Goal: Information Seeking & Learning: Learn about a topic

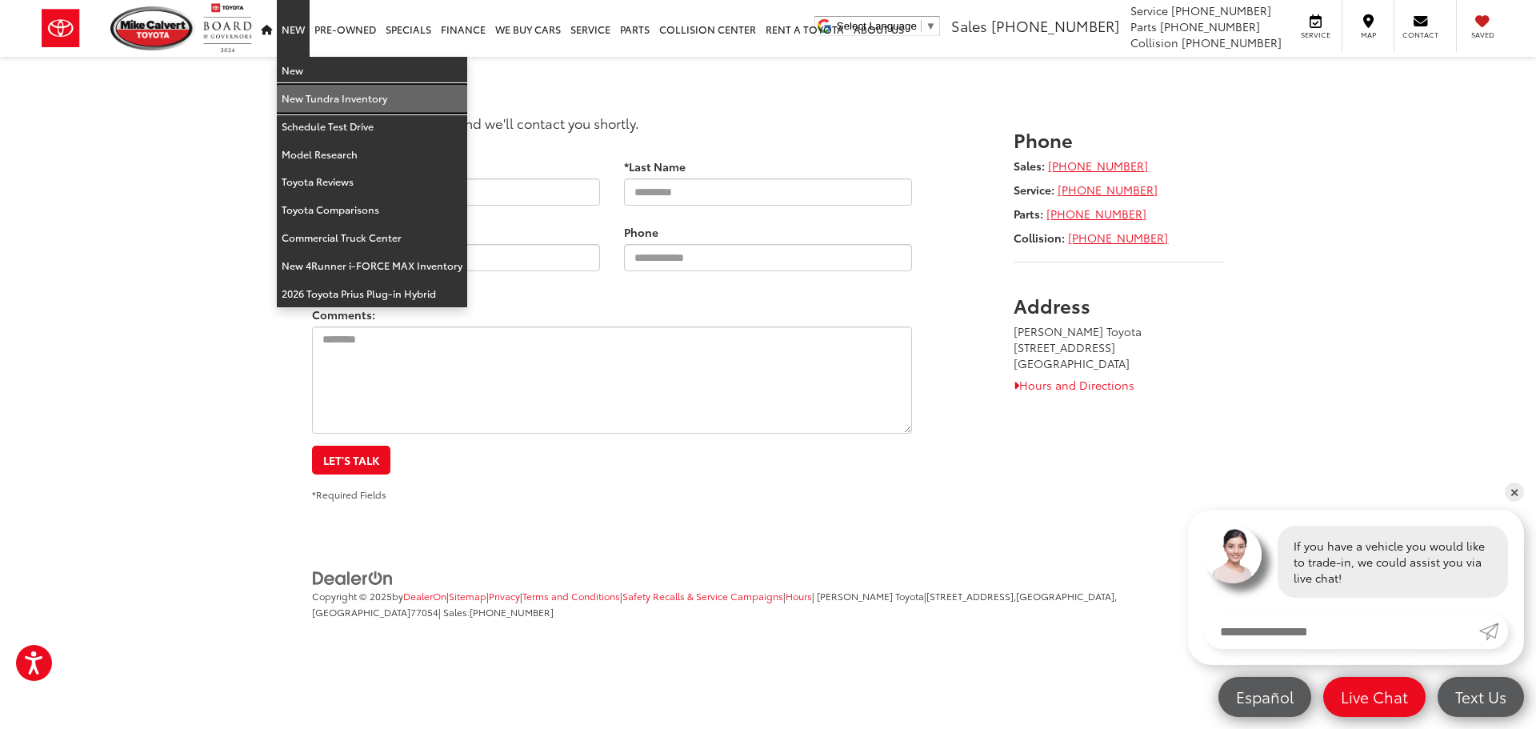
click at [304, 104] on link "New Tundra Inventory" at bounding box center [372, 99] width 190 height 28
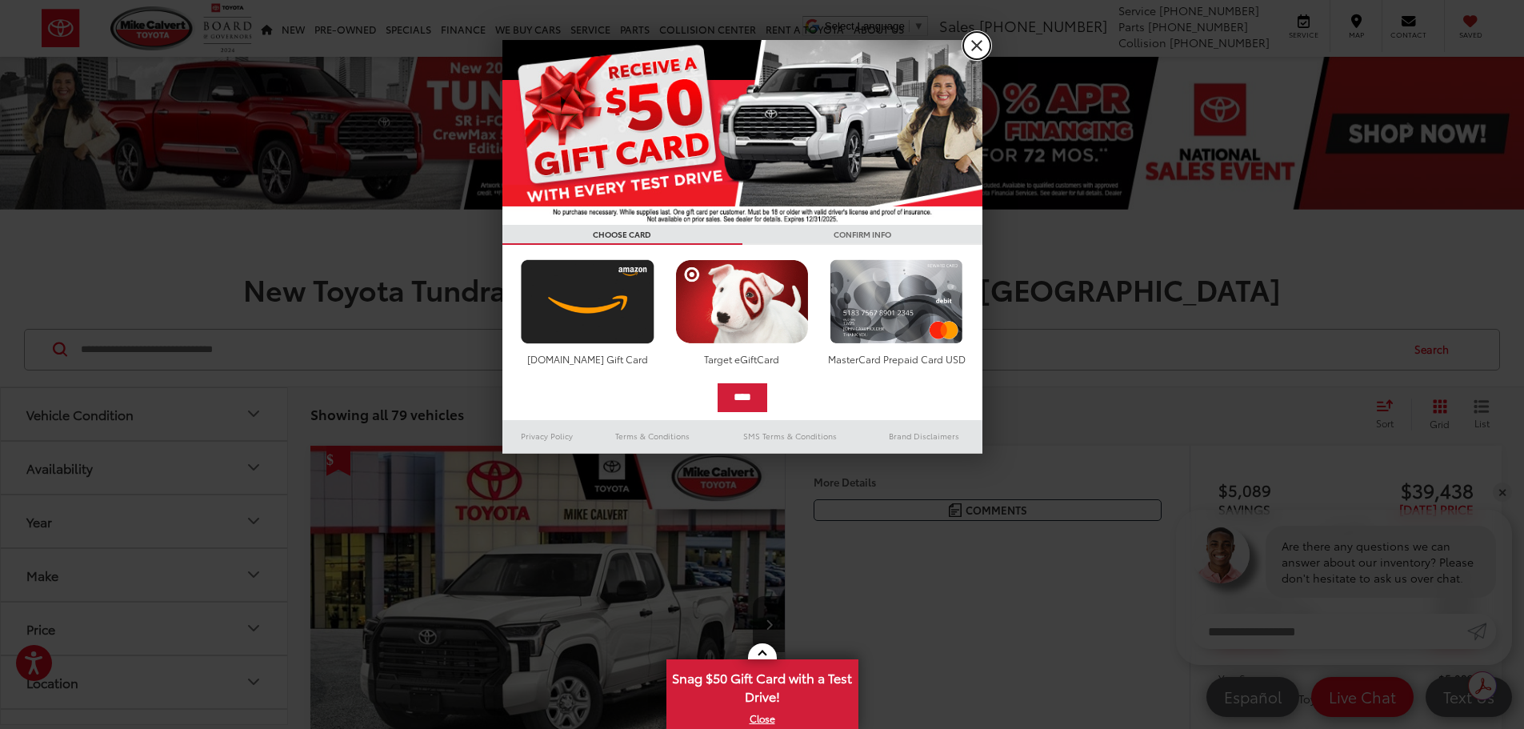
click at [979, 47] on link "X" at bounding box center [976, 45] width 27 height 27
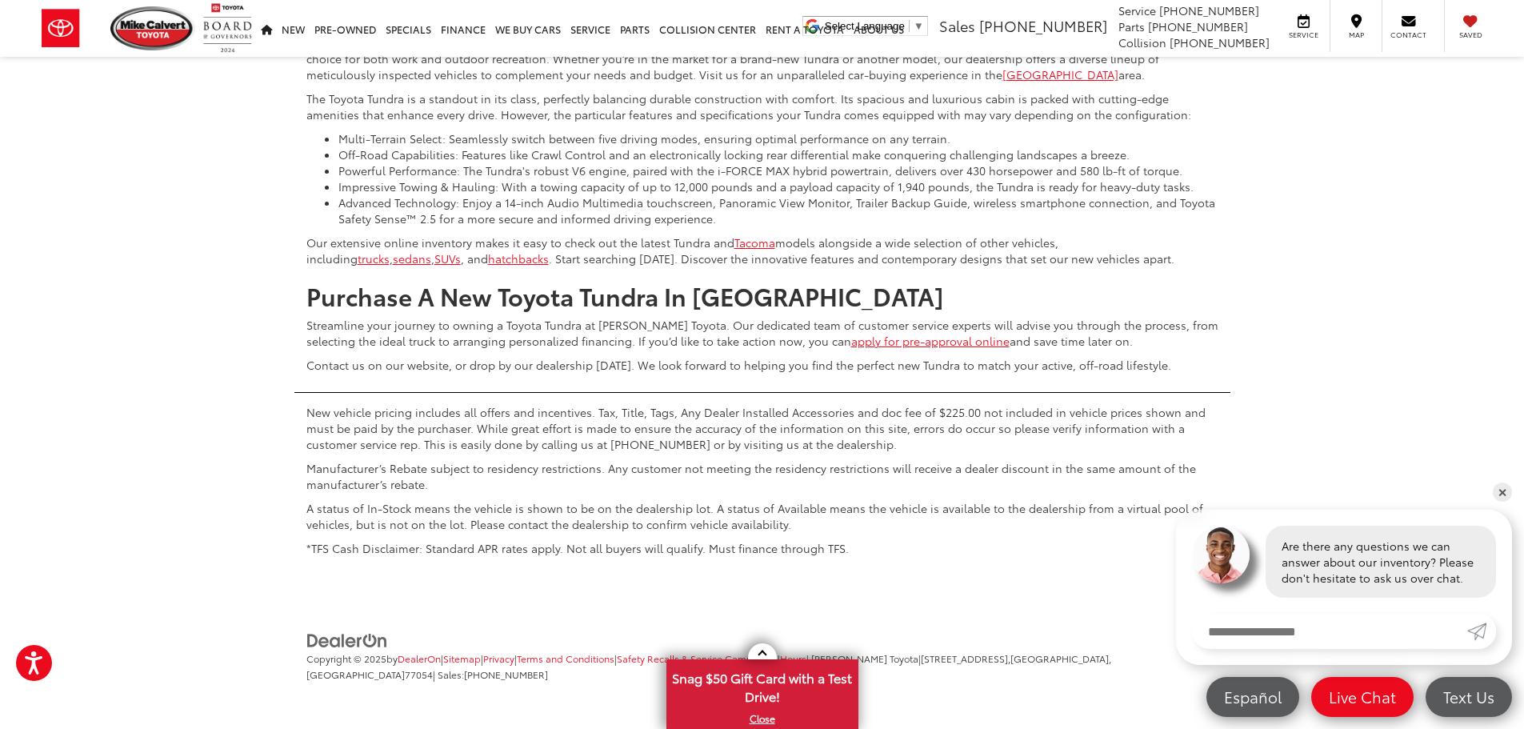
scroll to position [7282, 0]
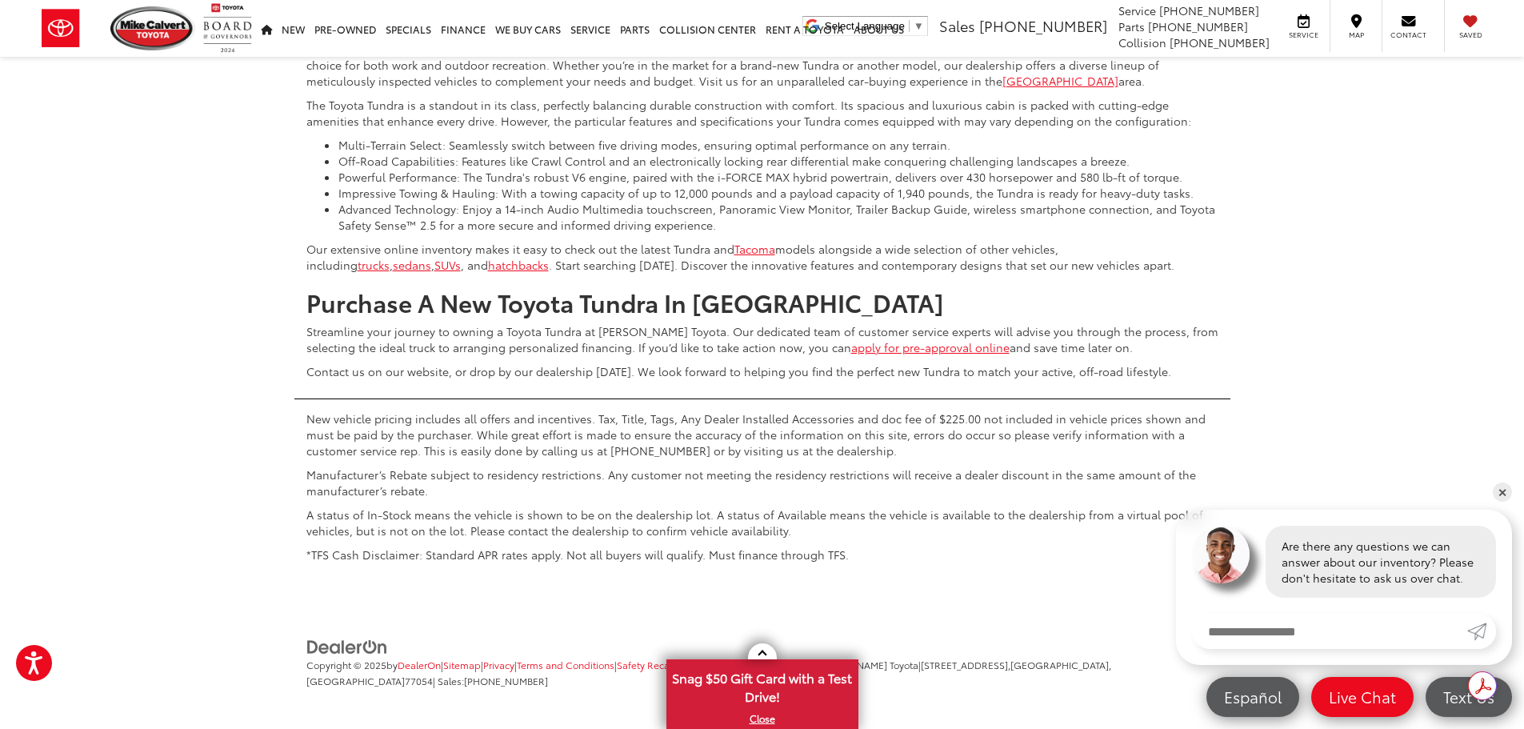
scroll to position [320, 0]
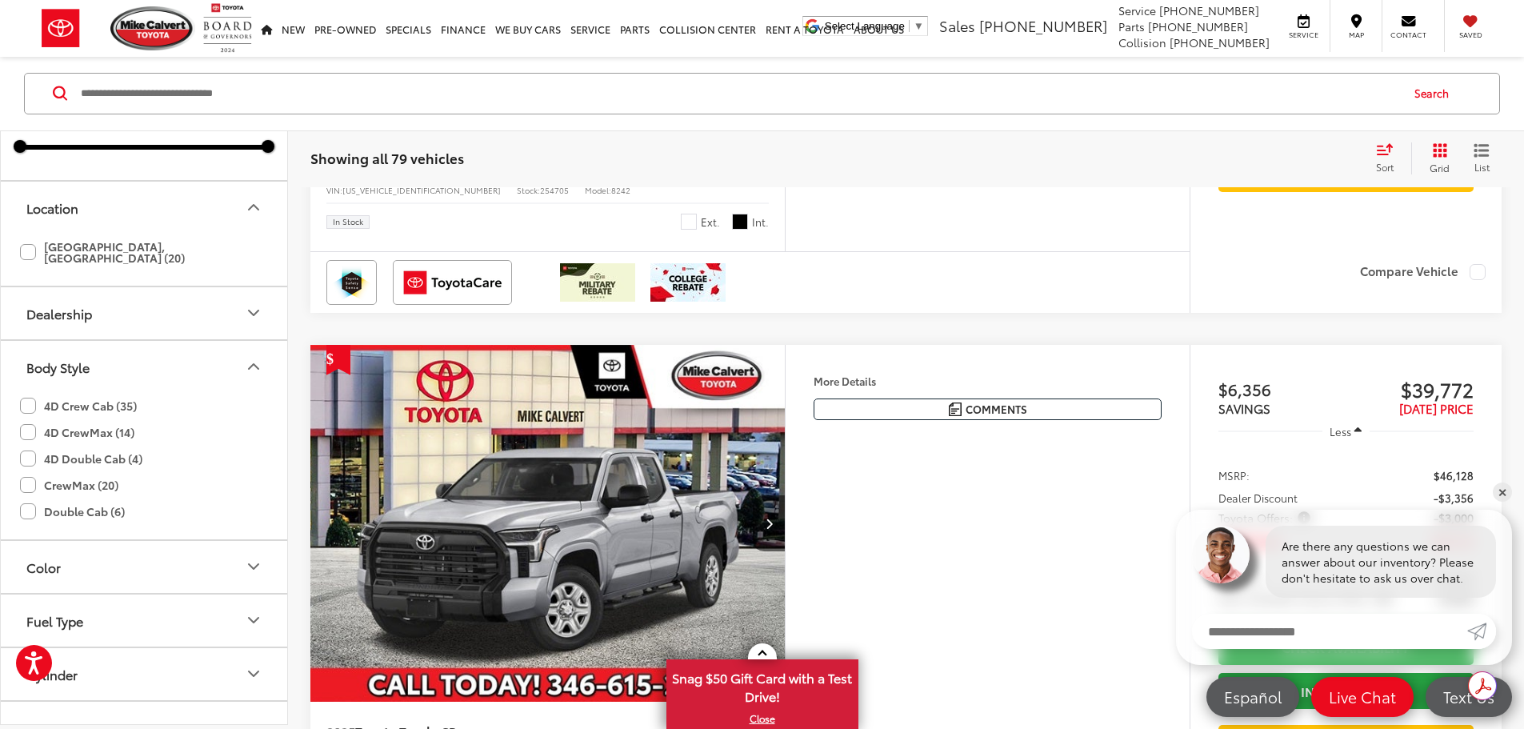
scroll to position [256, 0]
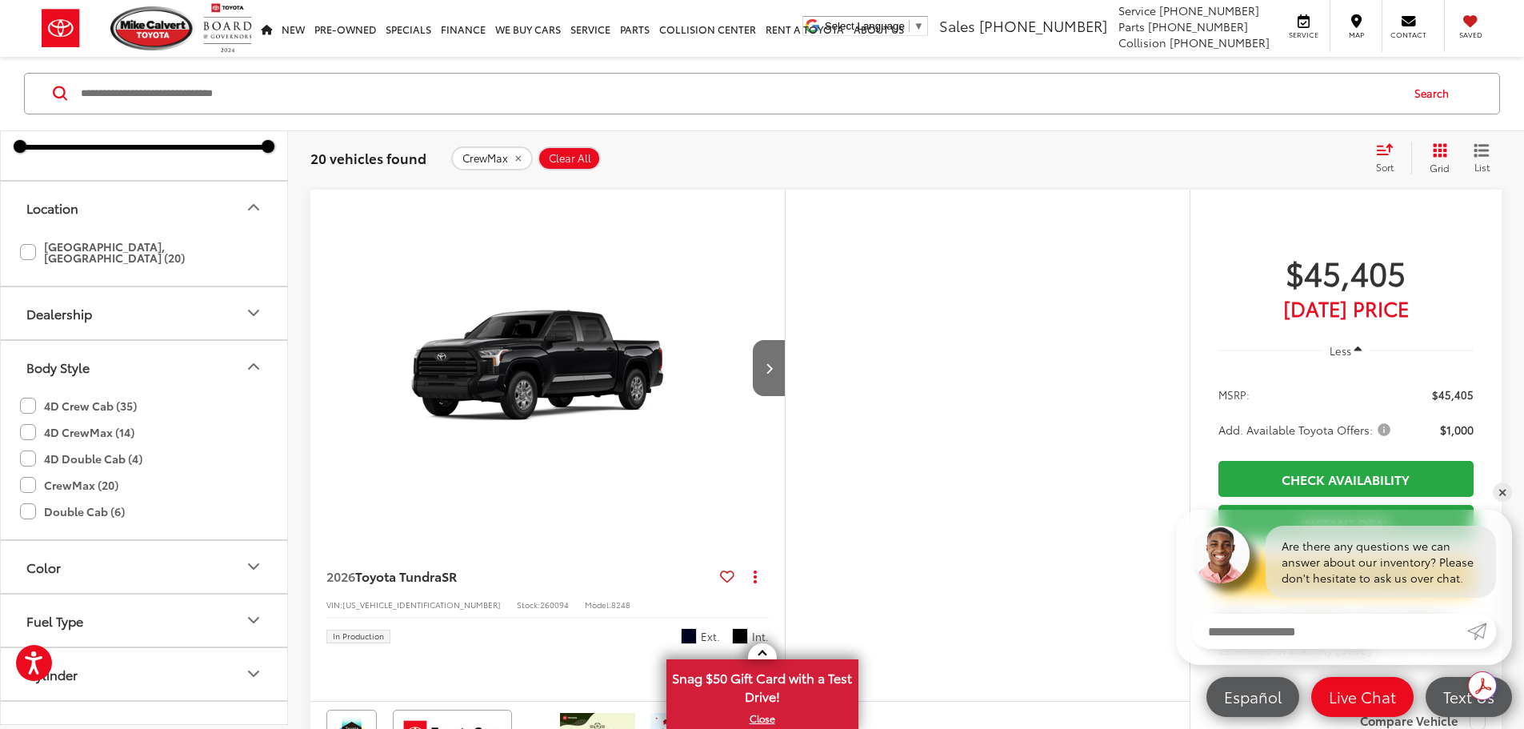
click at [84, 446] on label "4D CrewMax (14)" at bounding box center [77, 432] width 114 height 26
type input "****"
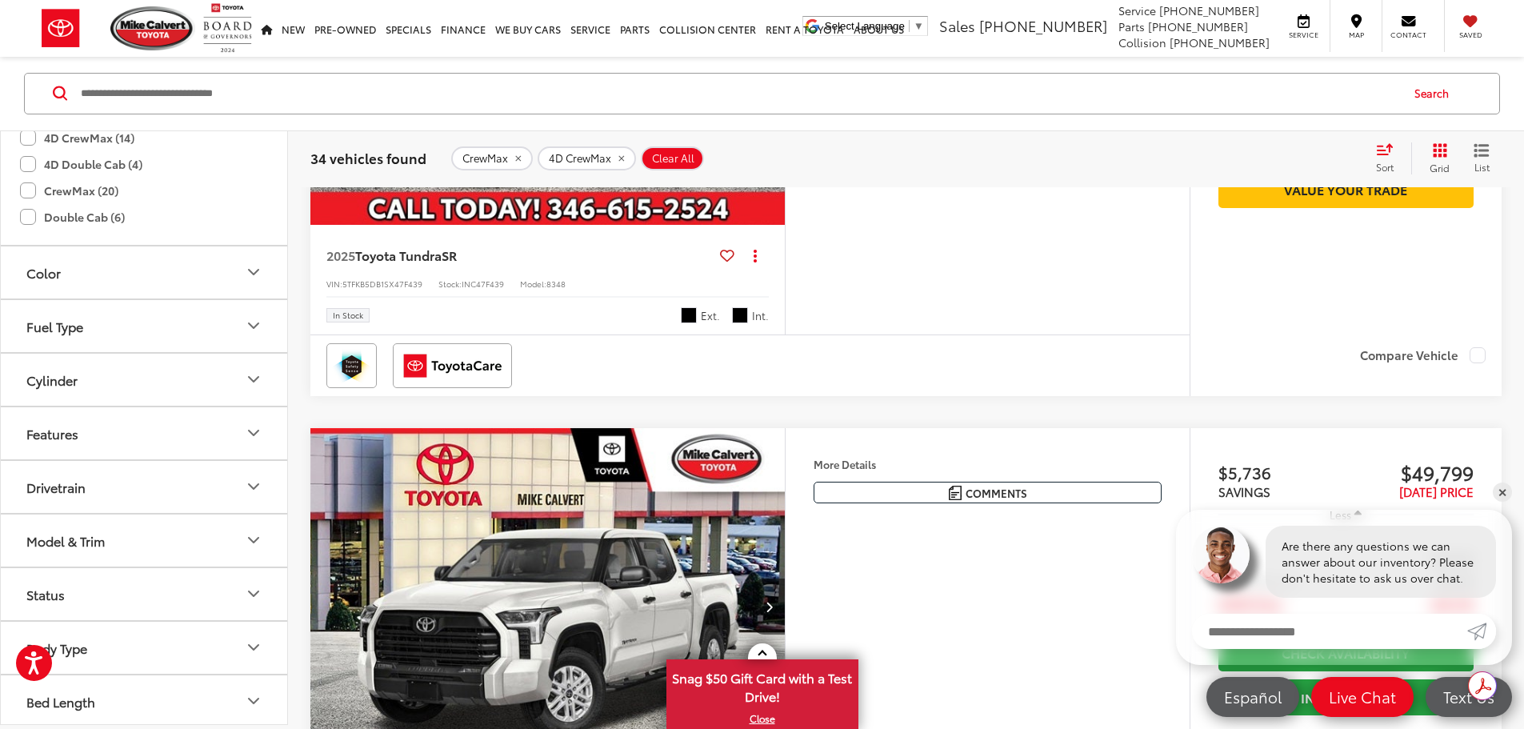
scroll to position [805, 0]
click at [142, 527] on button "Model & Trim" at bounding box center [145, 537] width 288 height 52
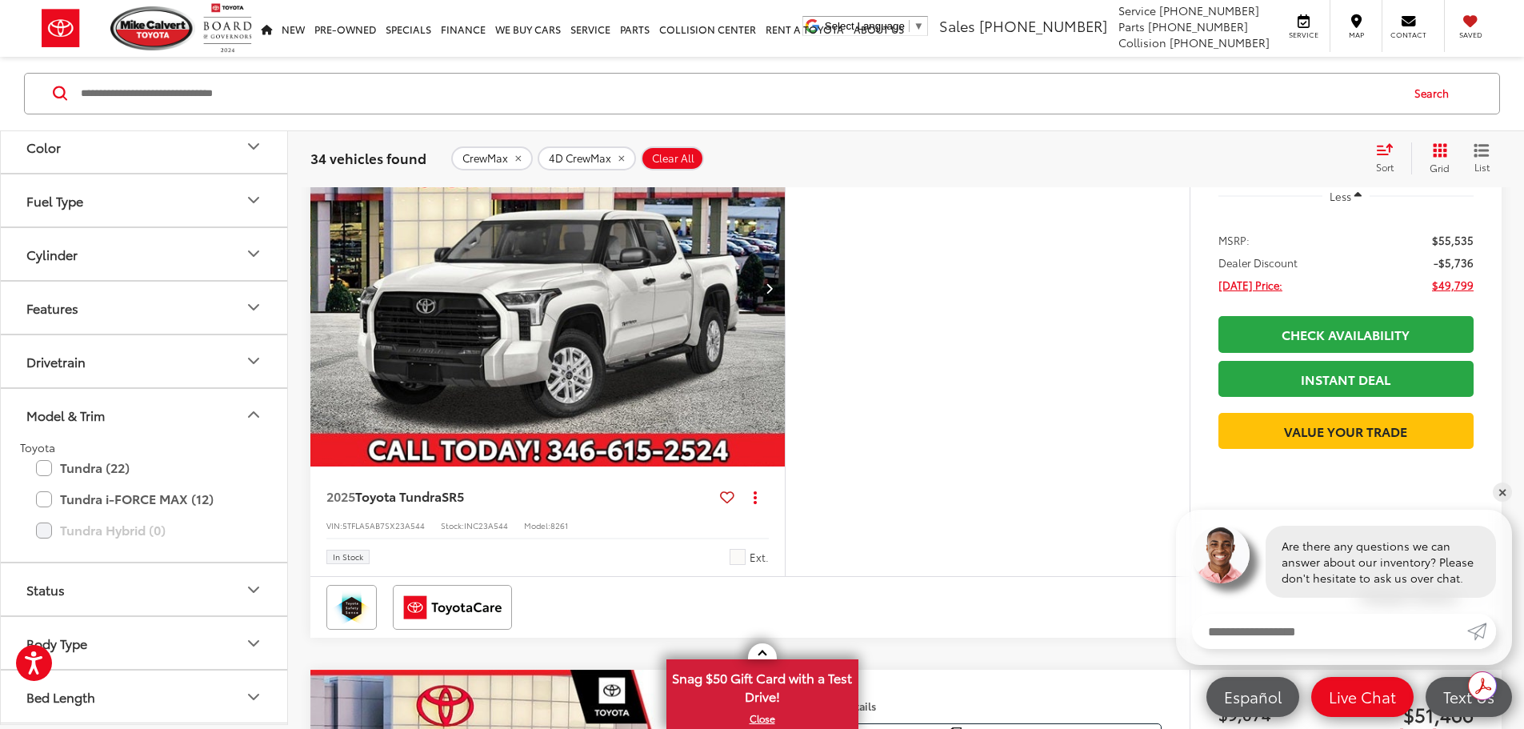
scroll to position [2577, 0]
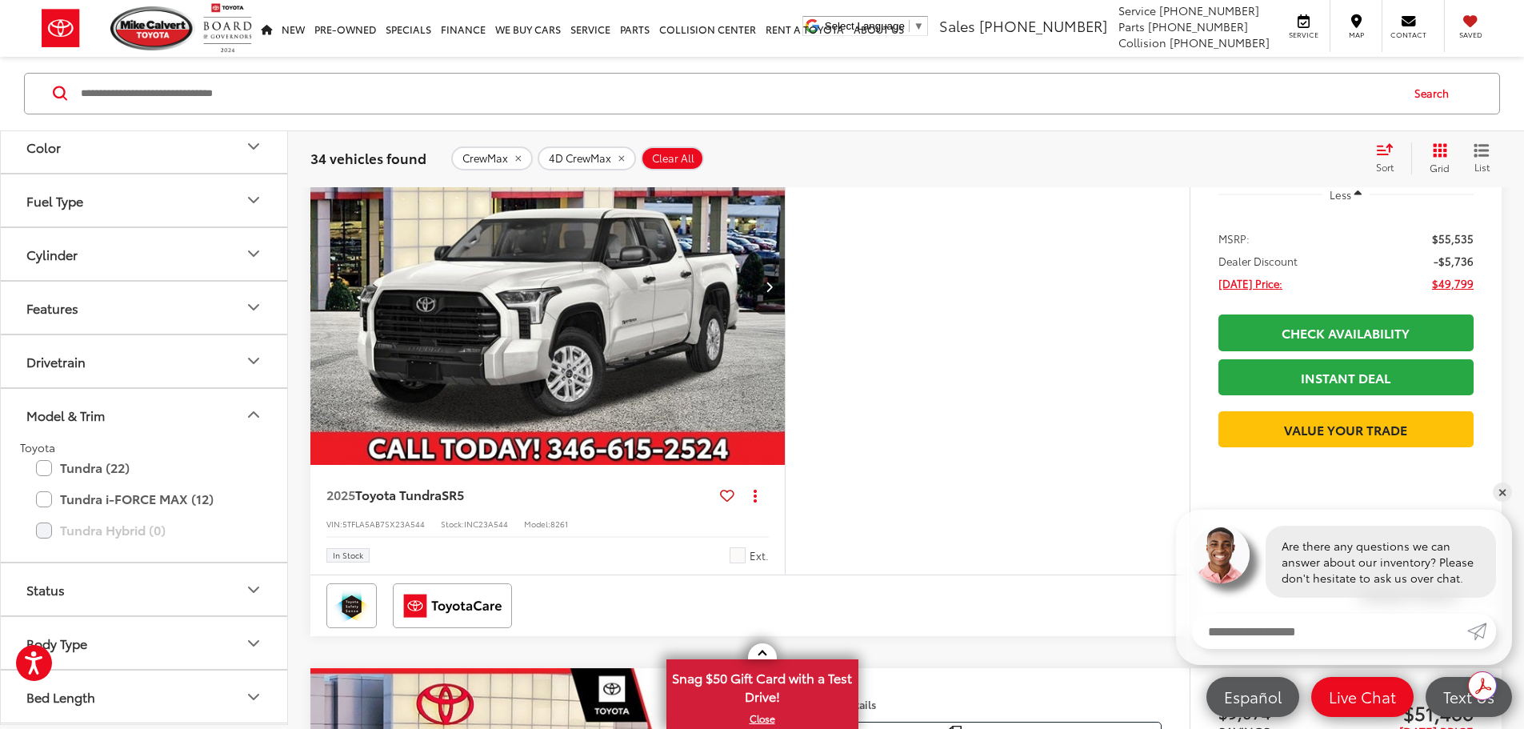
click at [114, 595] on button "Status" at bounding box center [145, 590] width 288 height 52
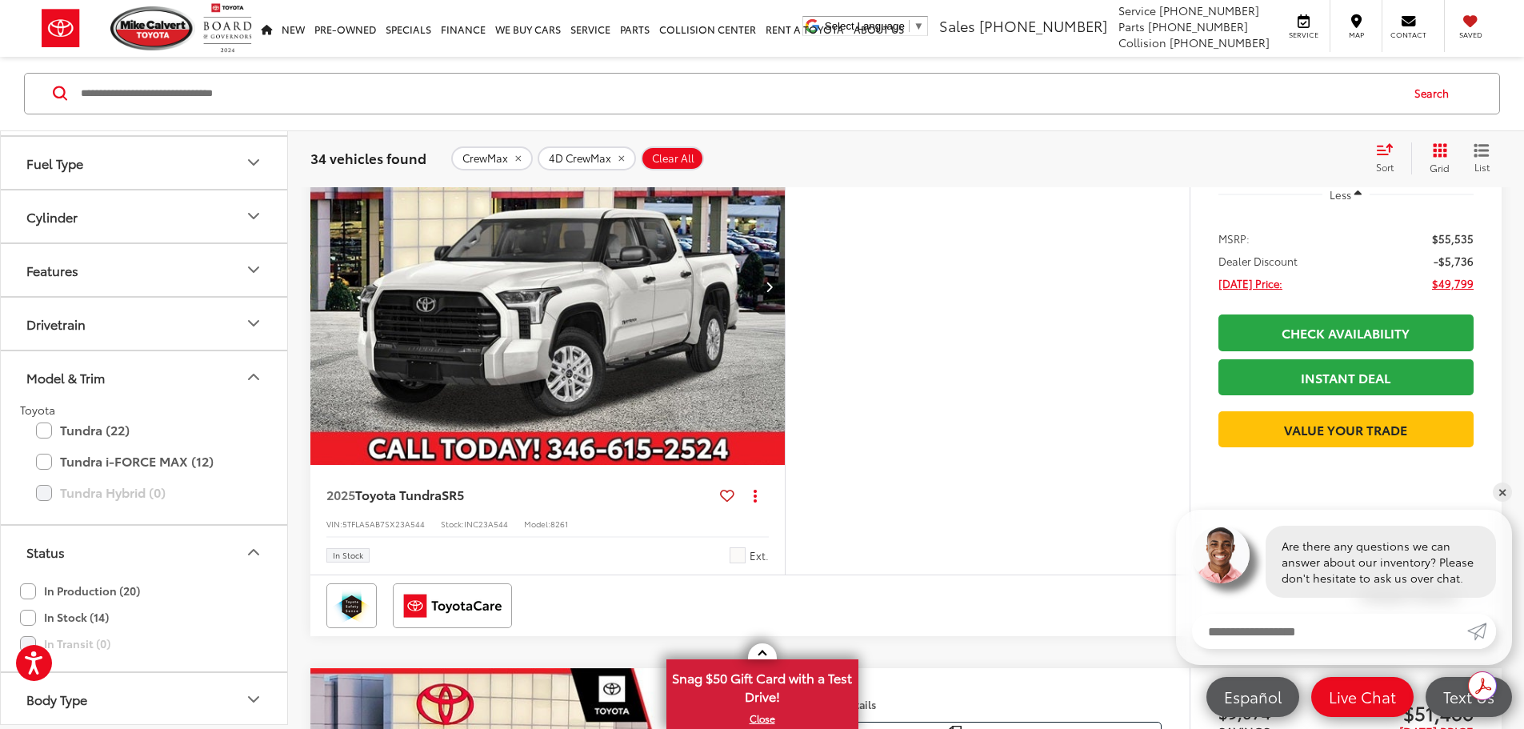
click at [114, 579] on button "Status" at bounding box center [145, 553] width 288 height 52
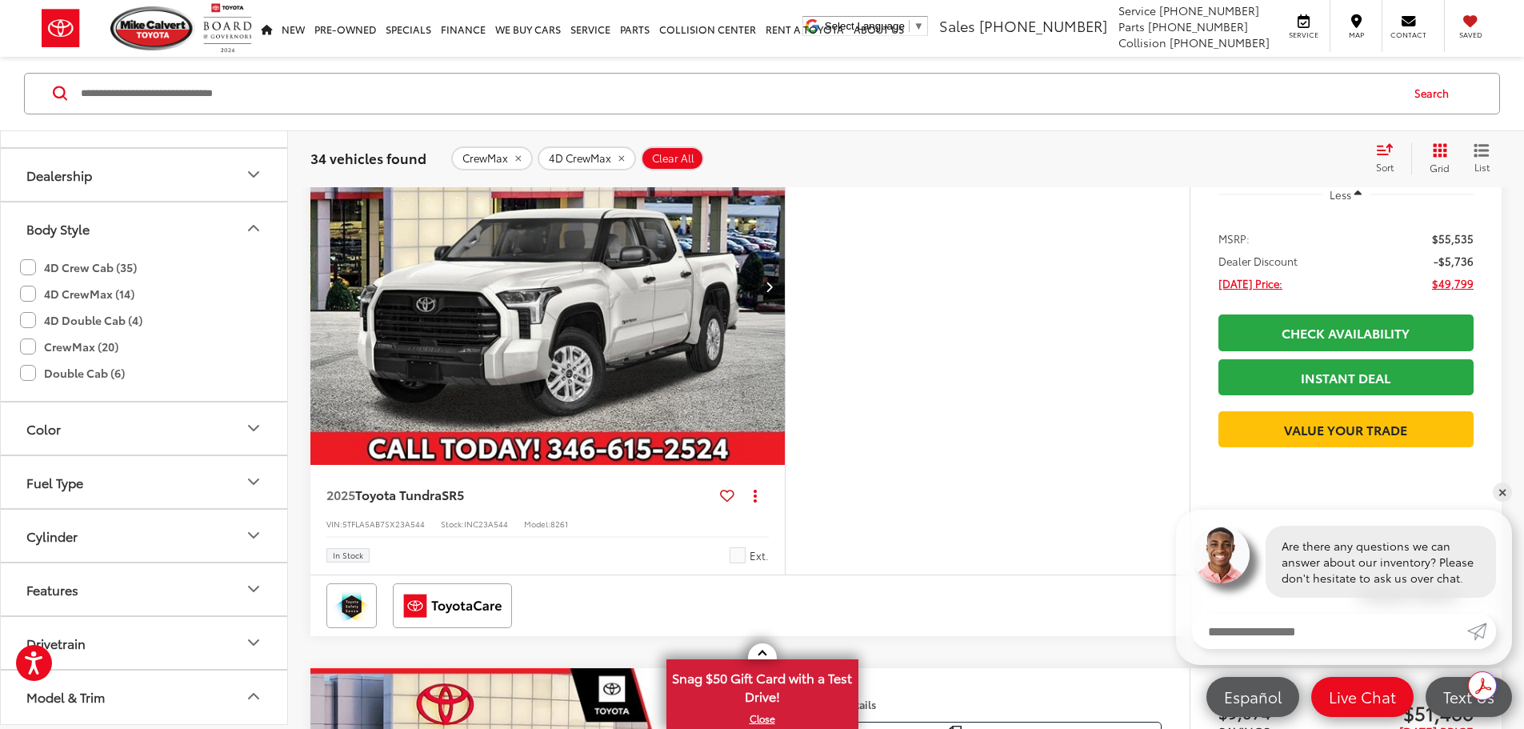
scroll to position [607, 0]
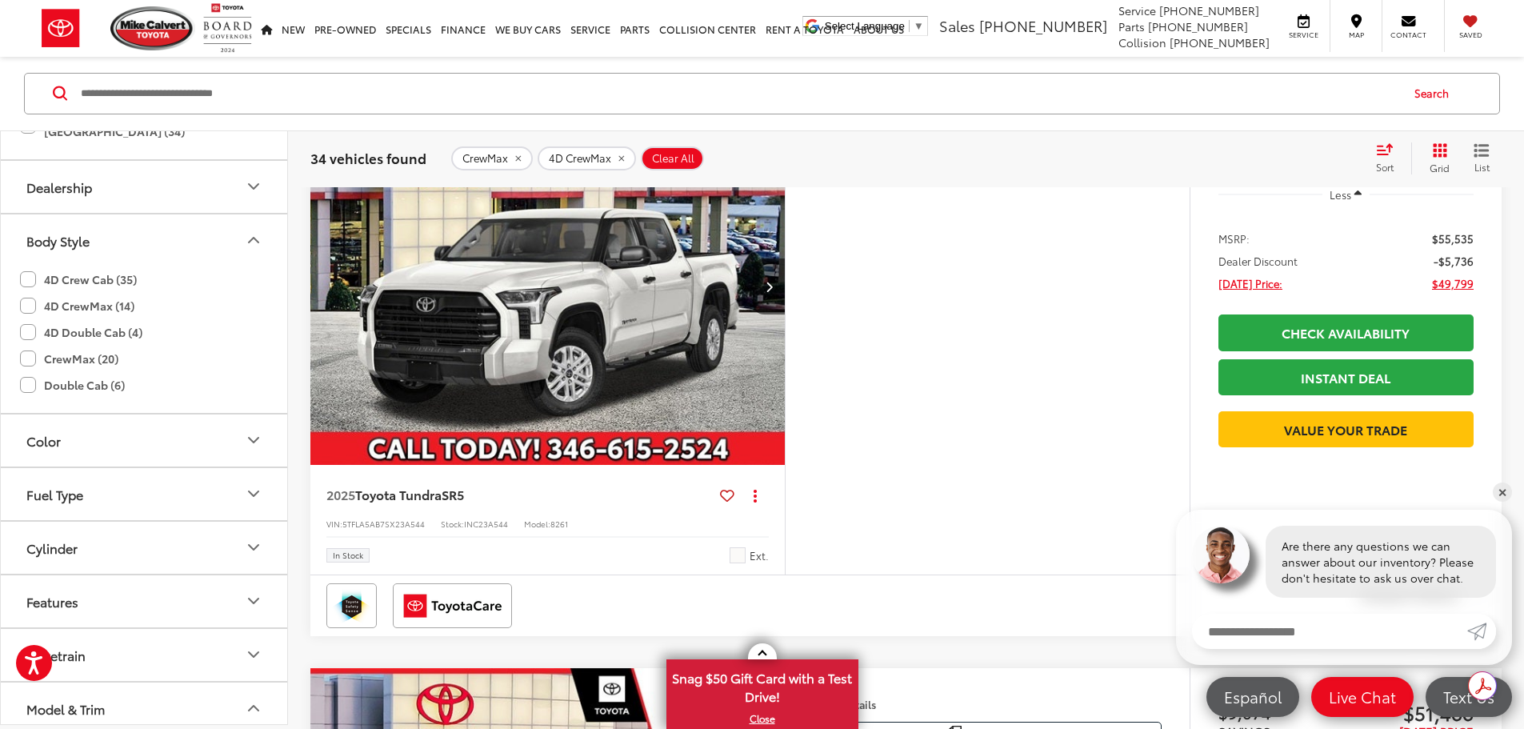
click at [134, 627] on button "Features" at bounding box center [145, 601] width 288 height 52
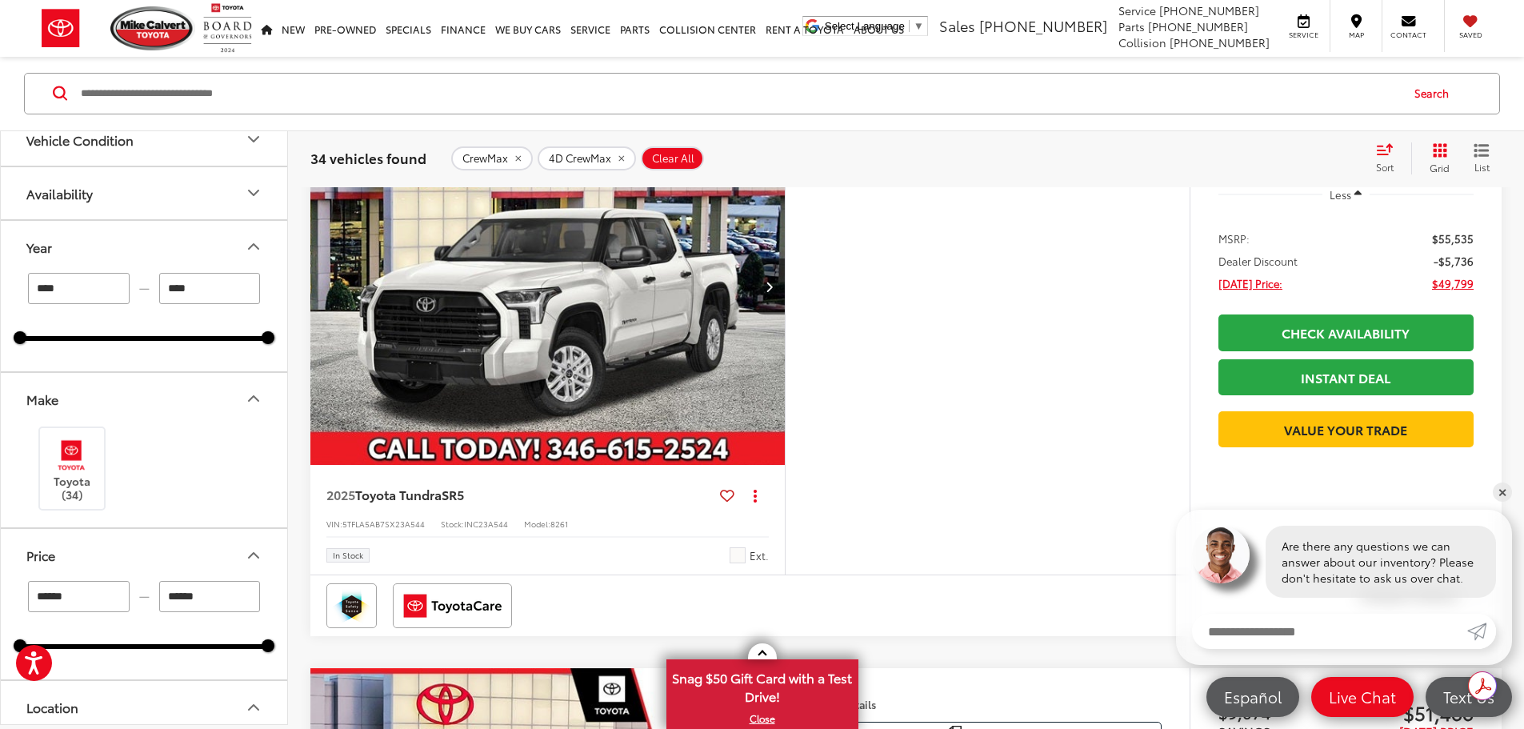
scroll to position [0, 0]
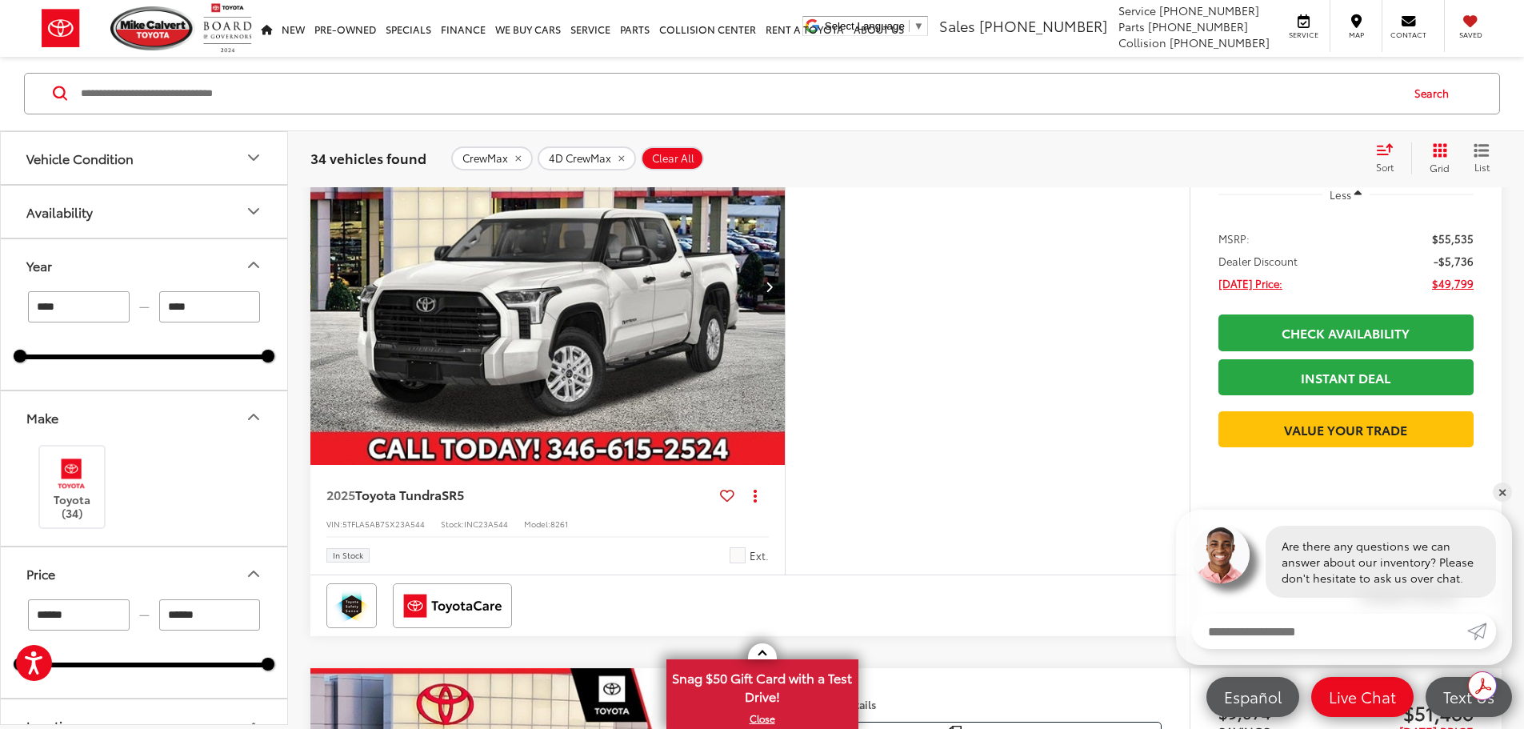
click at [82, 219] on div "Availability" at bounding box center [59, 211] width 66 height 15
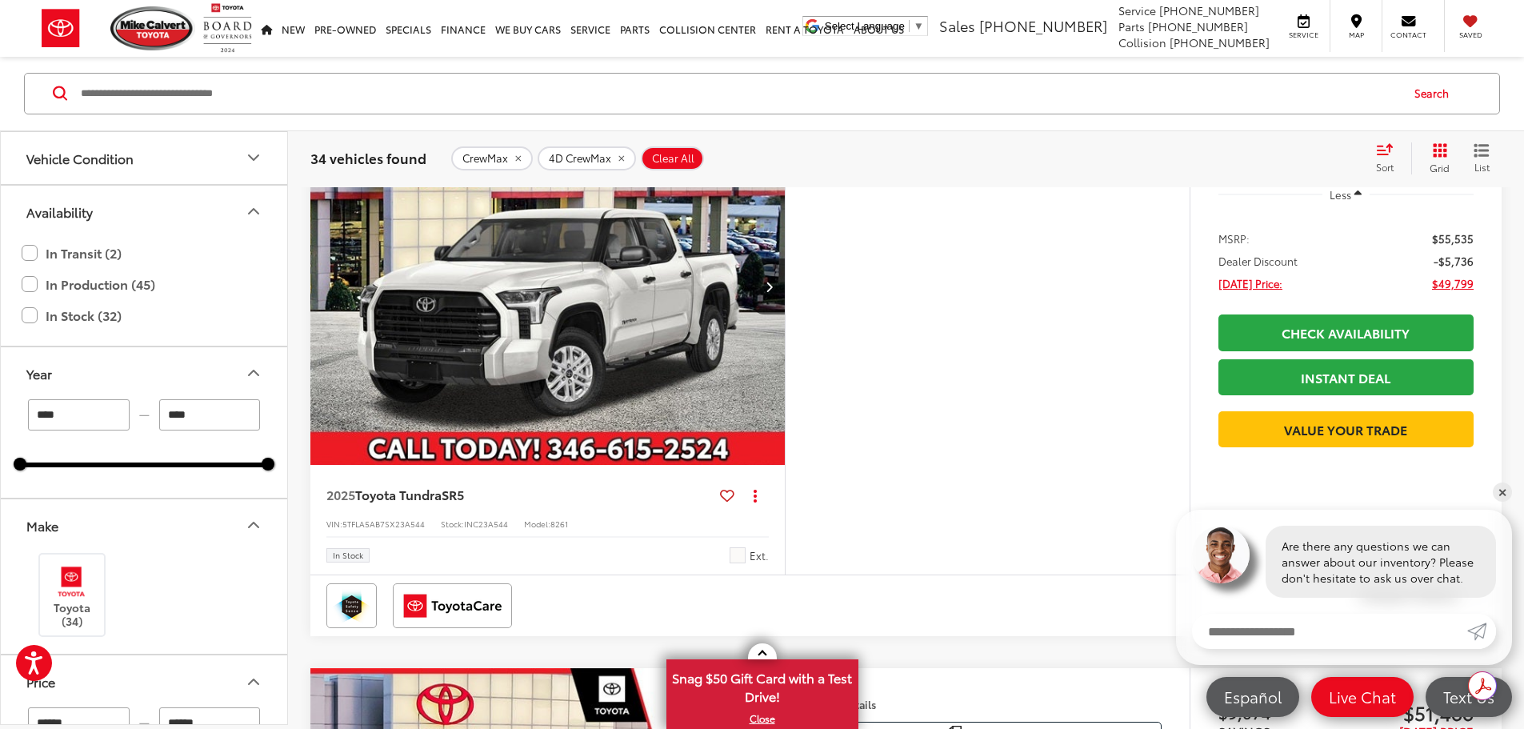
click at [82, 219] on div "Availability" at bounding box center [59, 211] width 66 height 15
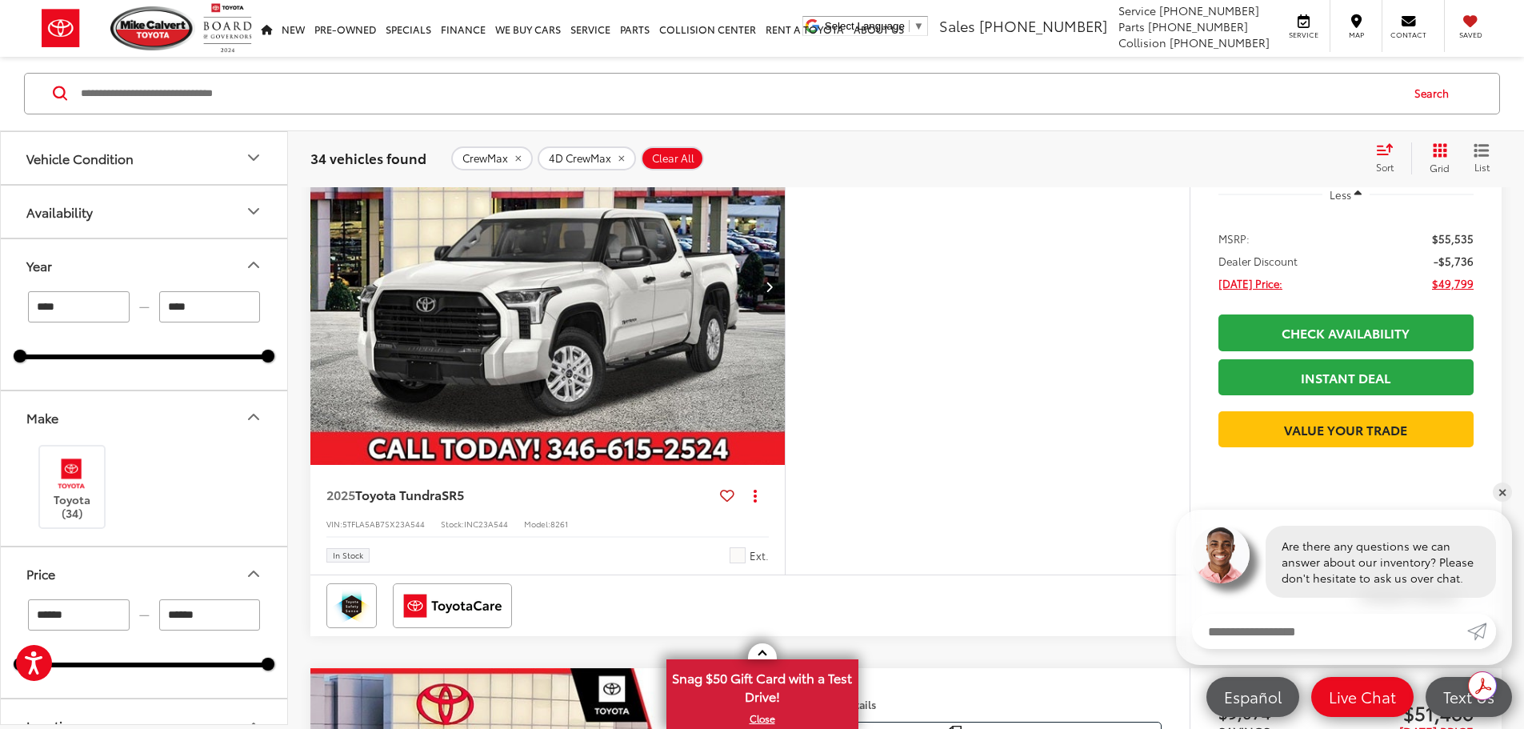
click at [135, 165] on button "Vehicle Condition" at bounding box center [145, 158] width 288 height 52
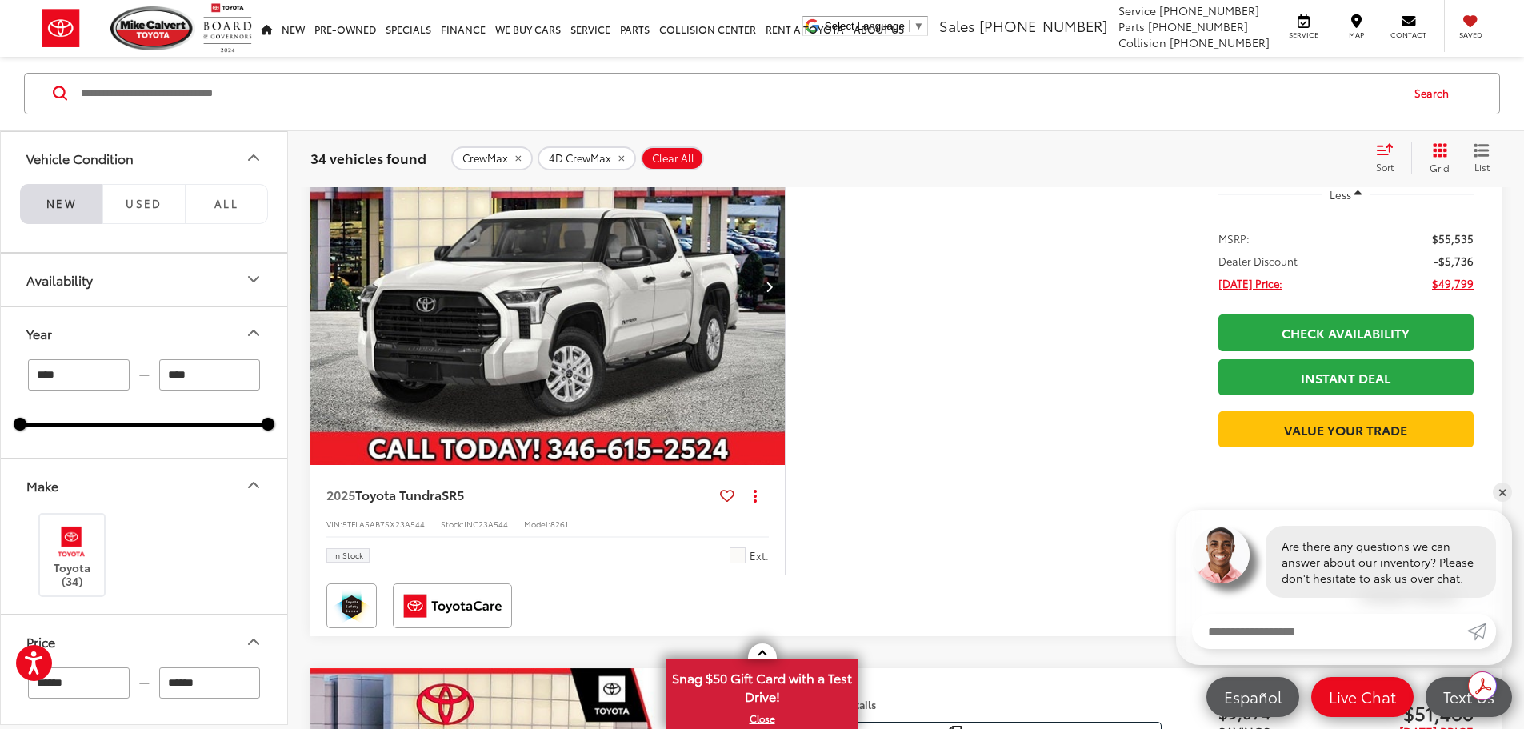
click at [135, 165] on button "Vehicle Condition" at bounding box center [145, 158] width 288 height 52
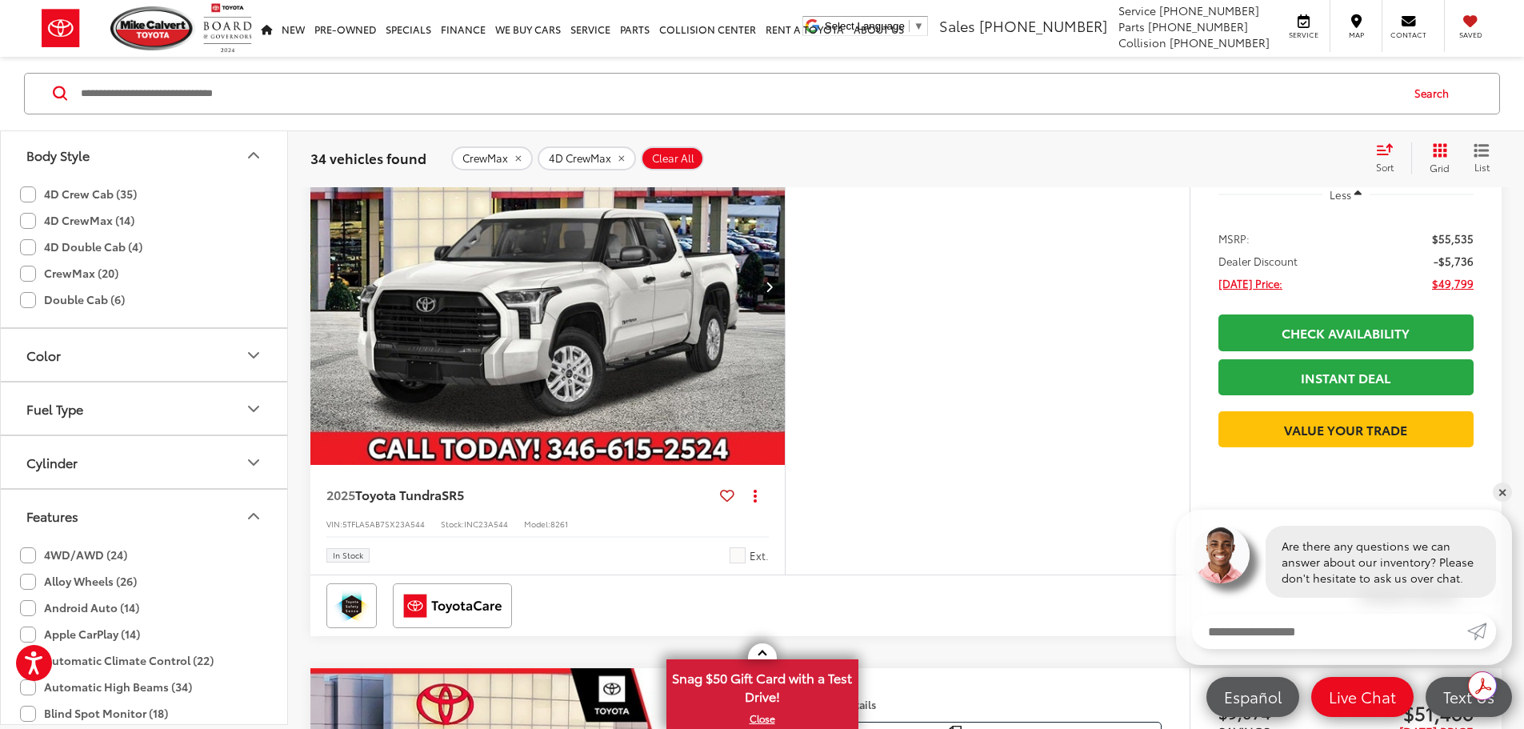
scroll to position [720, 0]
click at [102, 423] on button "Fuel Type" at bounding box center [145, 407] width 288 height 52
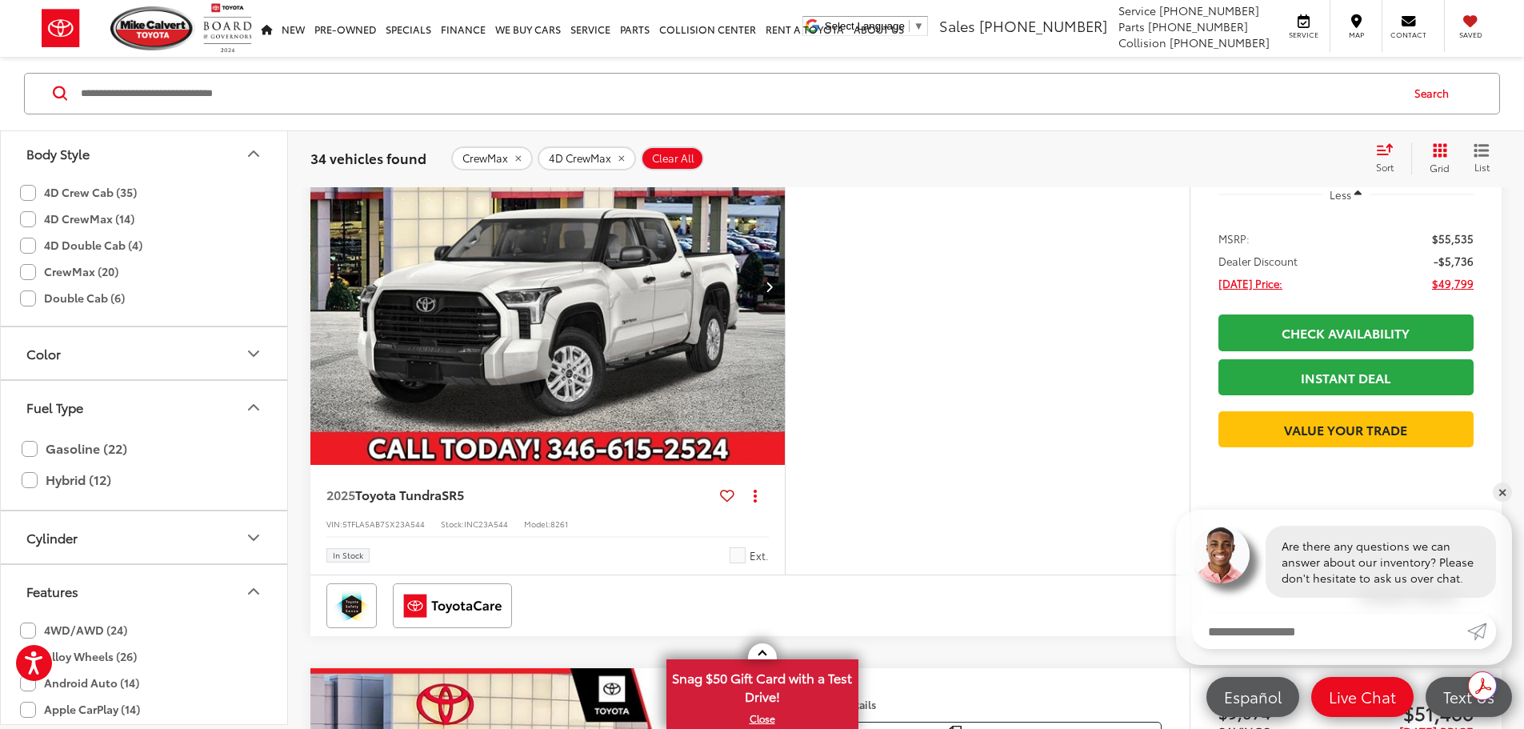
click at [109, 413] on button "Fuel Type" at bounding box center [145, 407] width 288 height 52
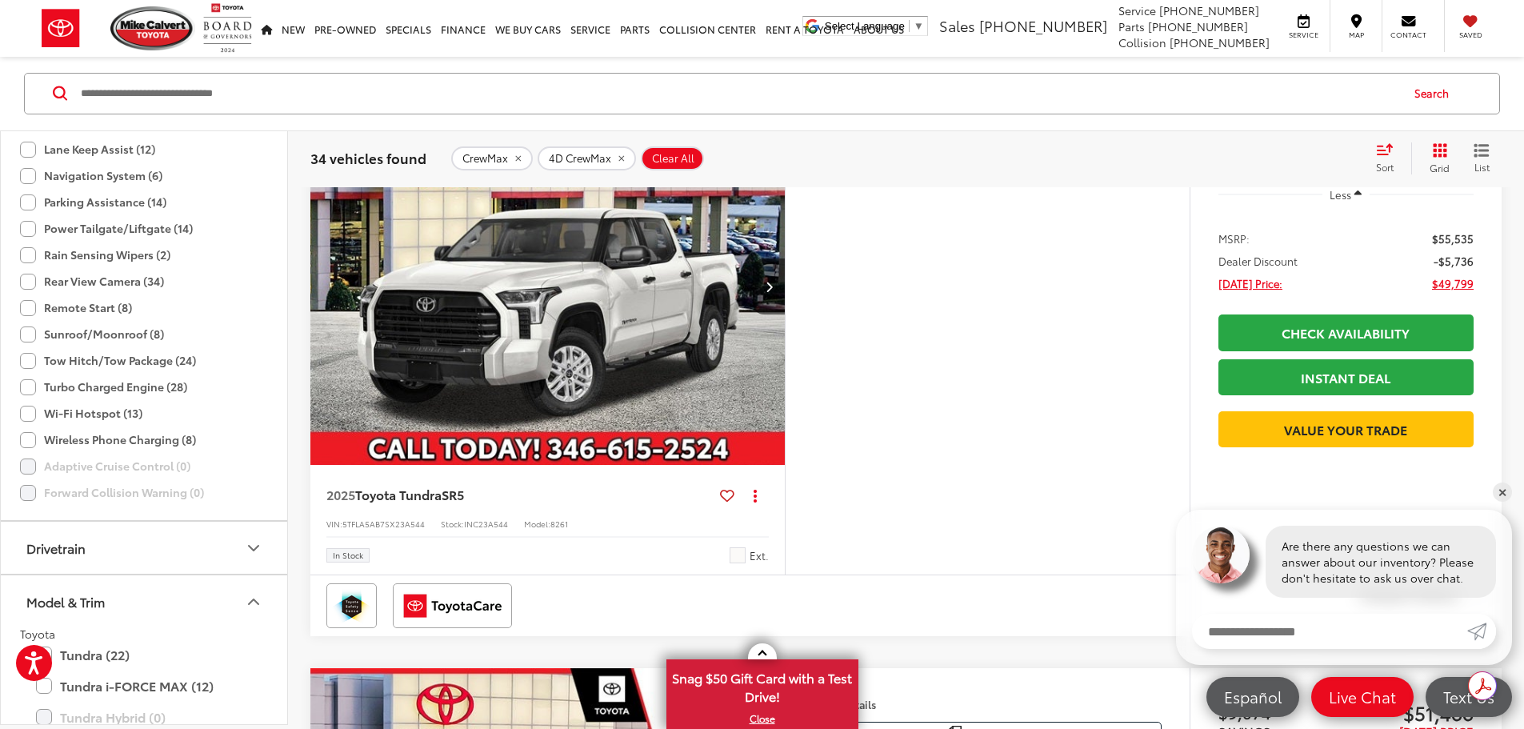
scroll to position [1681, 0]
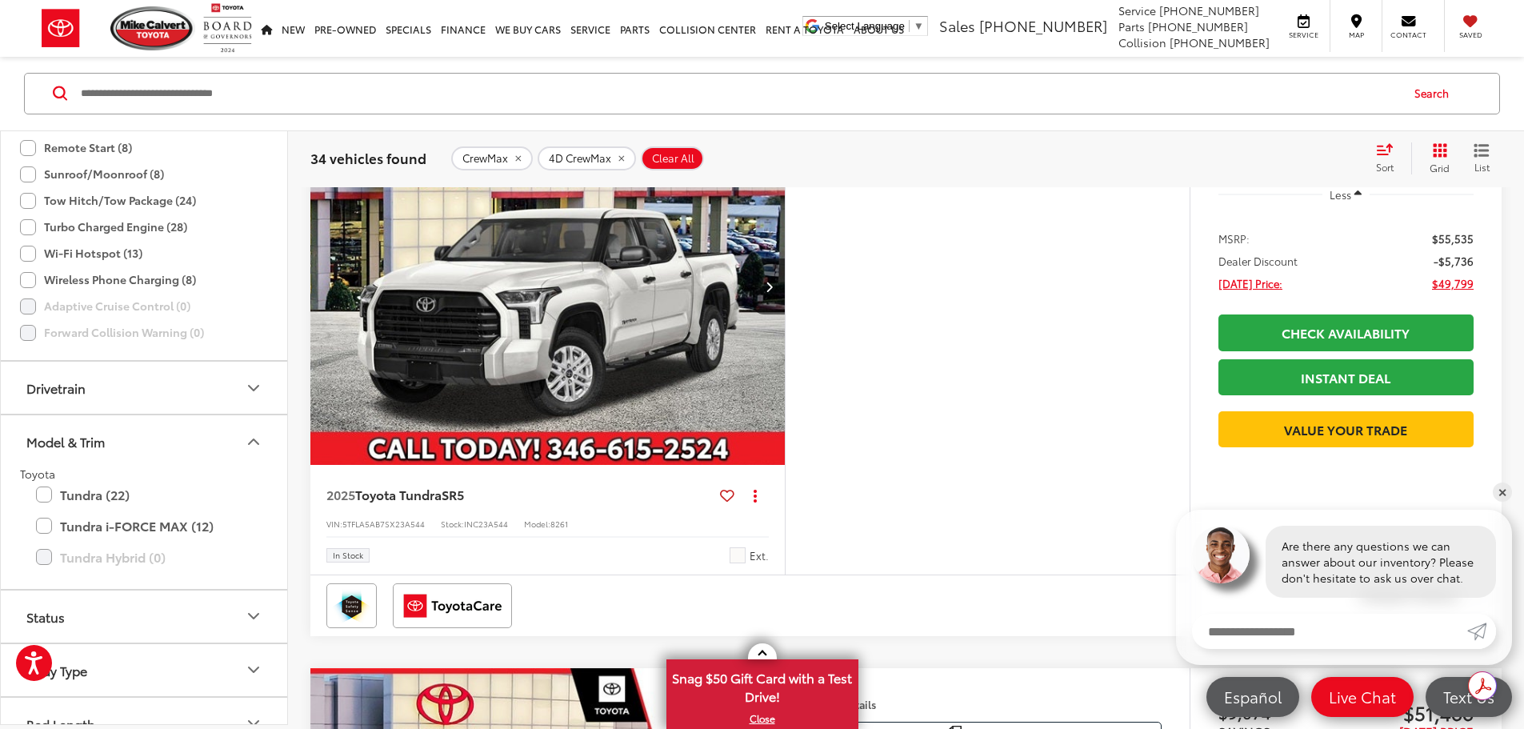
click at [106, 402] on button "Drivetrain" at bounding box center [145, 388] width 288 height 52
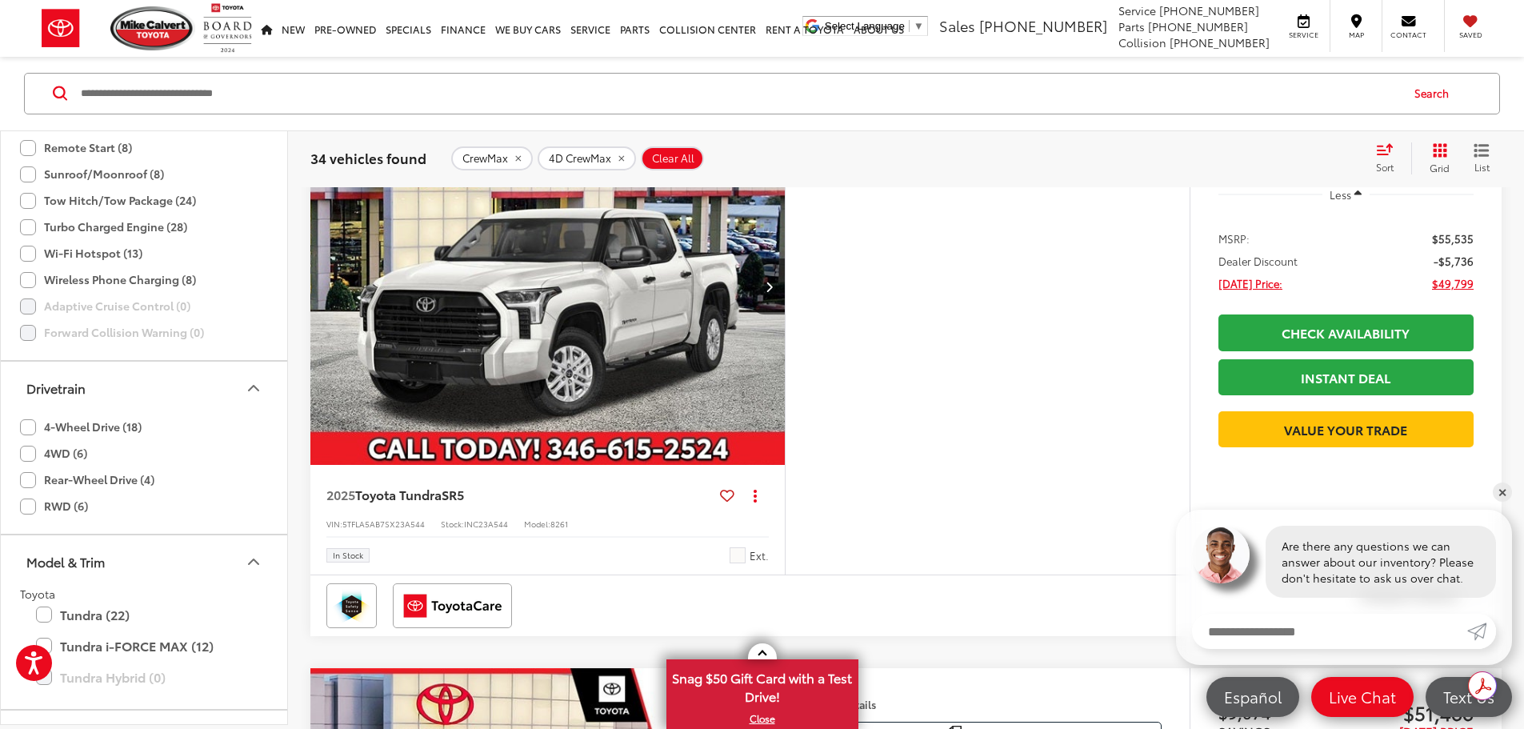
click at [66, 425] on label "4-Wheel Drive (18)" at bounding box center [81, 427] width 122 height 26
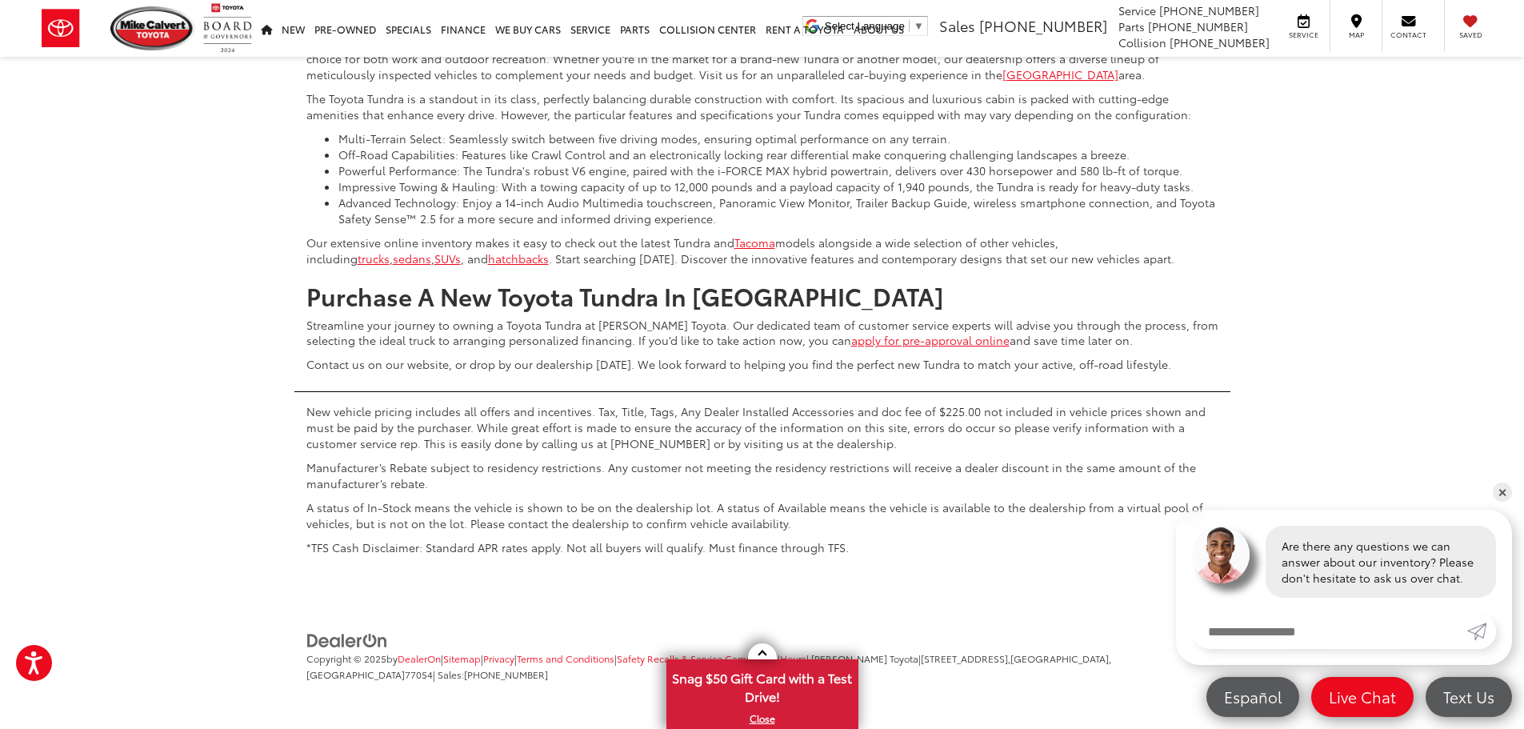
scroll to position [7618, 0]
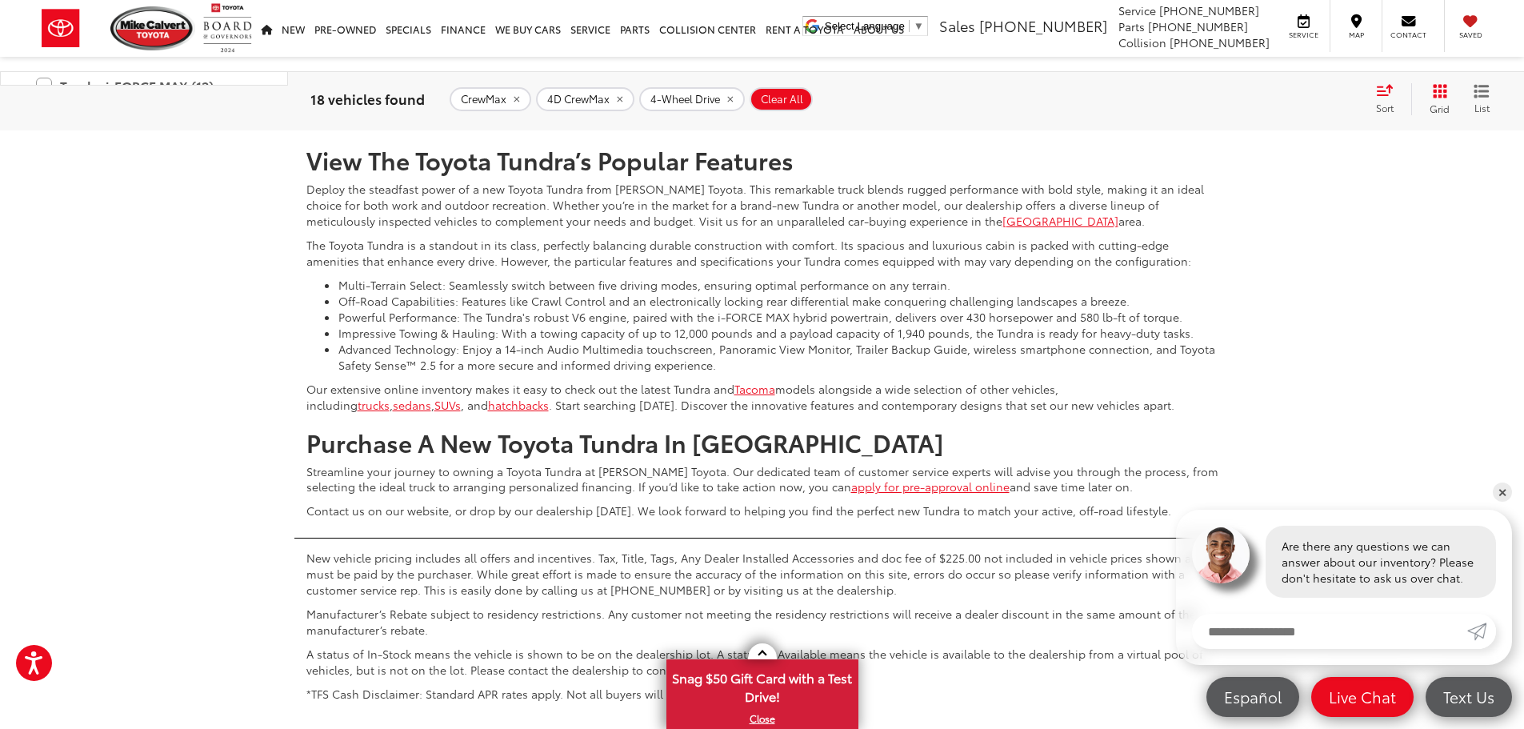
click at [0, 0] on button "More..." at bounding box center [0, 0] width 0 height 0
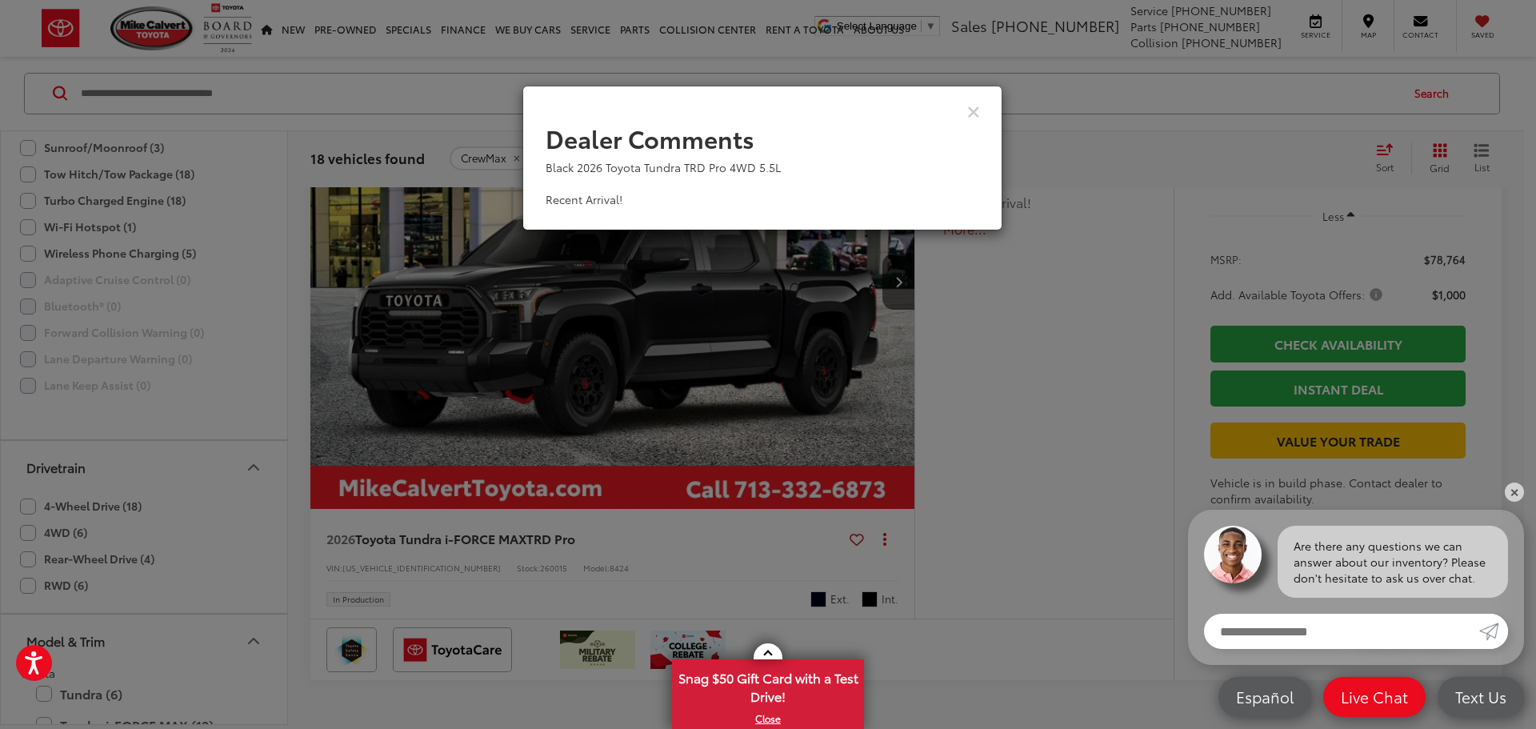
click at [996, 102] on div "View Comments" at bounding box center [763, 111] width 480 height 62
click at [976, 110] on icon "Close" at bounding box center [973, 110] width 13 height 17
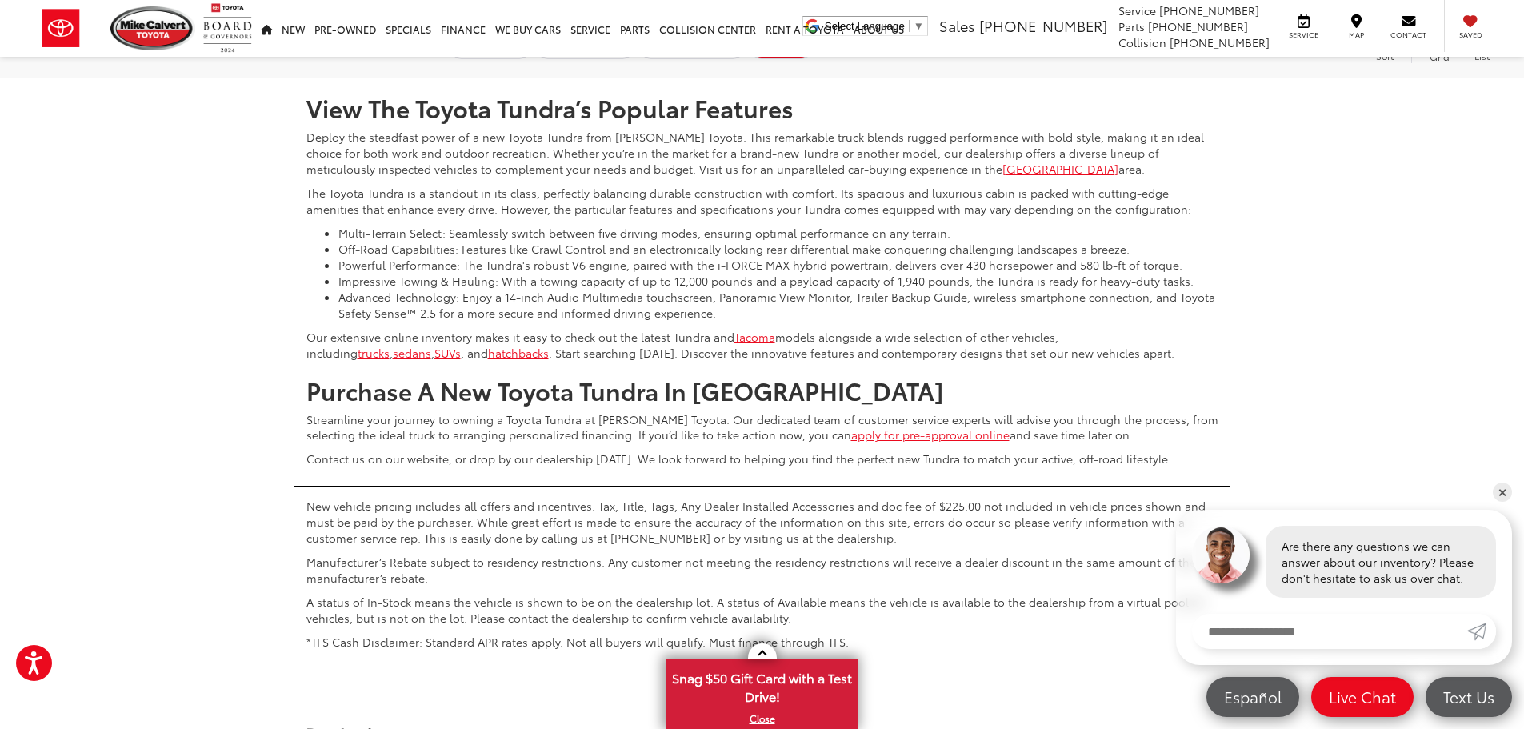
scroll to position [7778, 0]
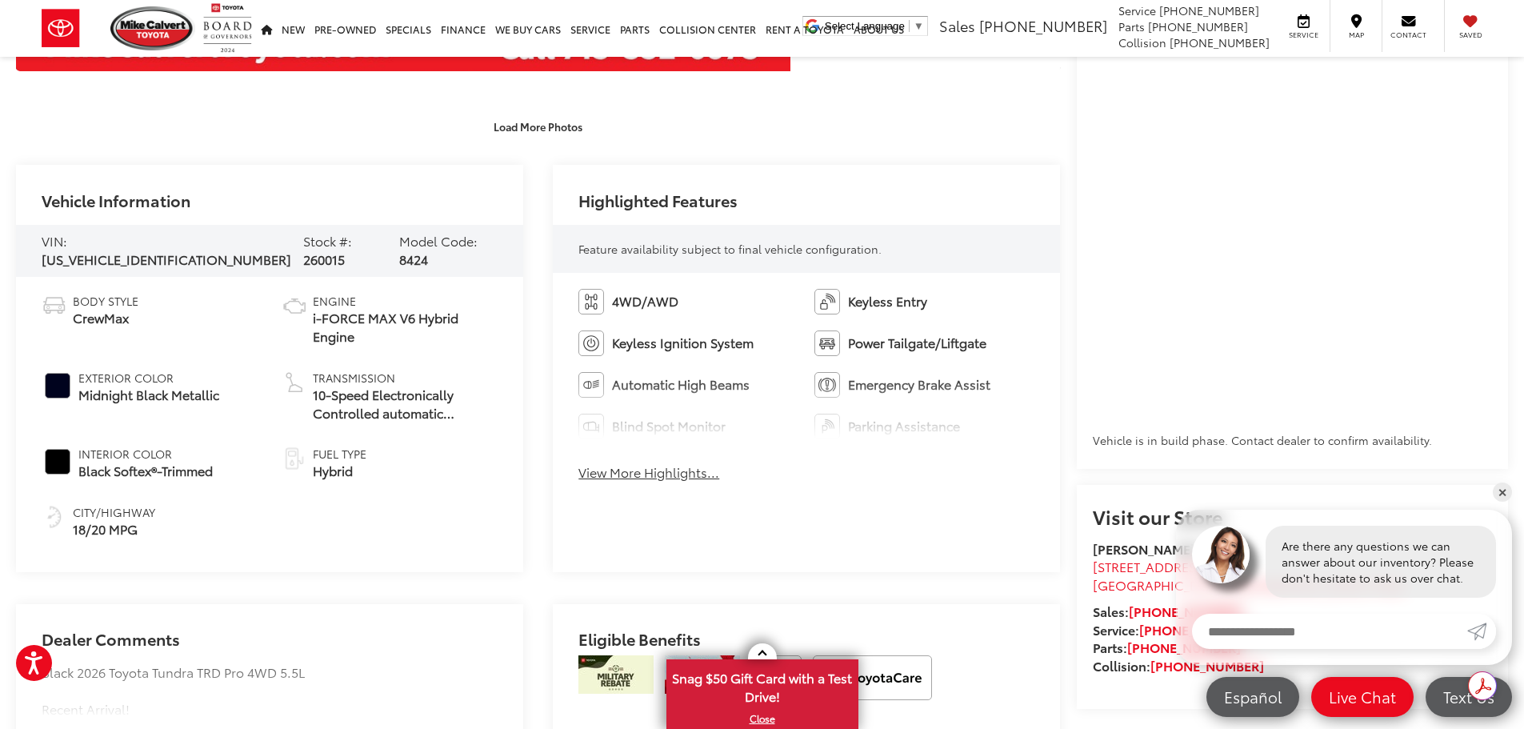
scroll to position [1036, 0]
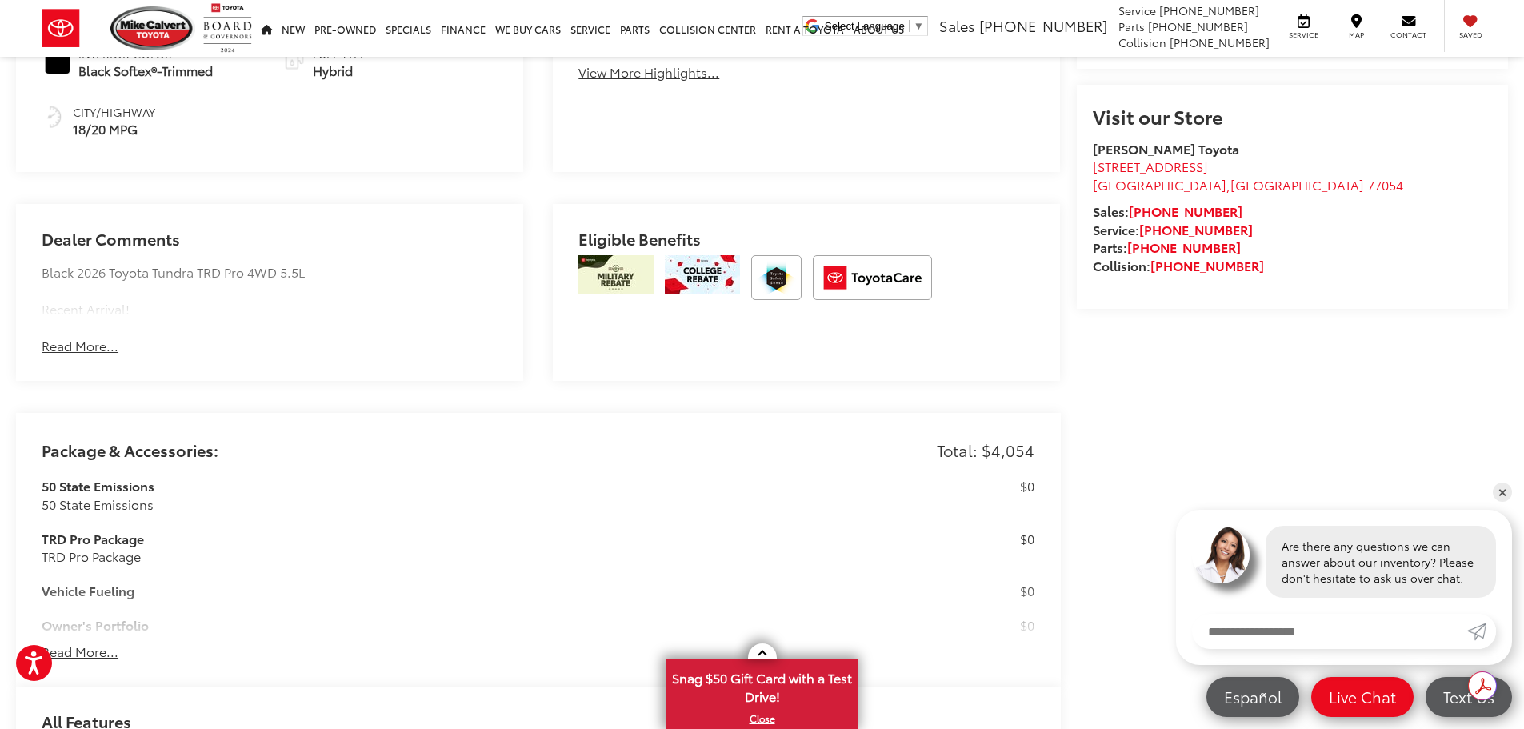
click at [72, 337] on button "Read More..." at bounding box center [80, 346] width 77 height 18
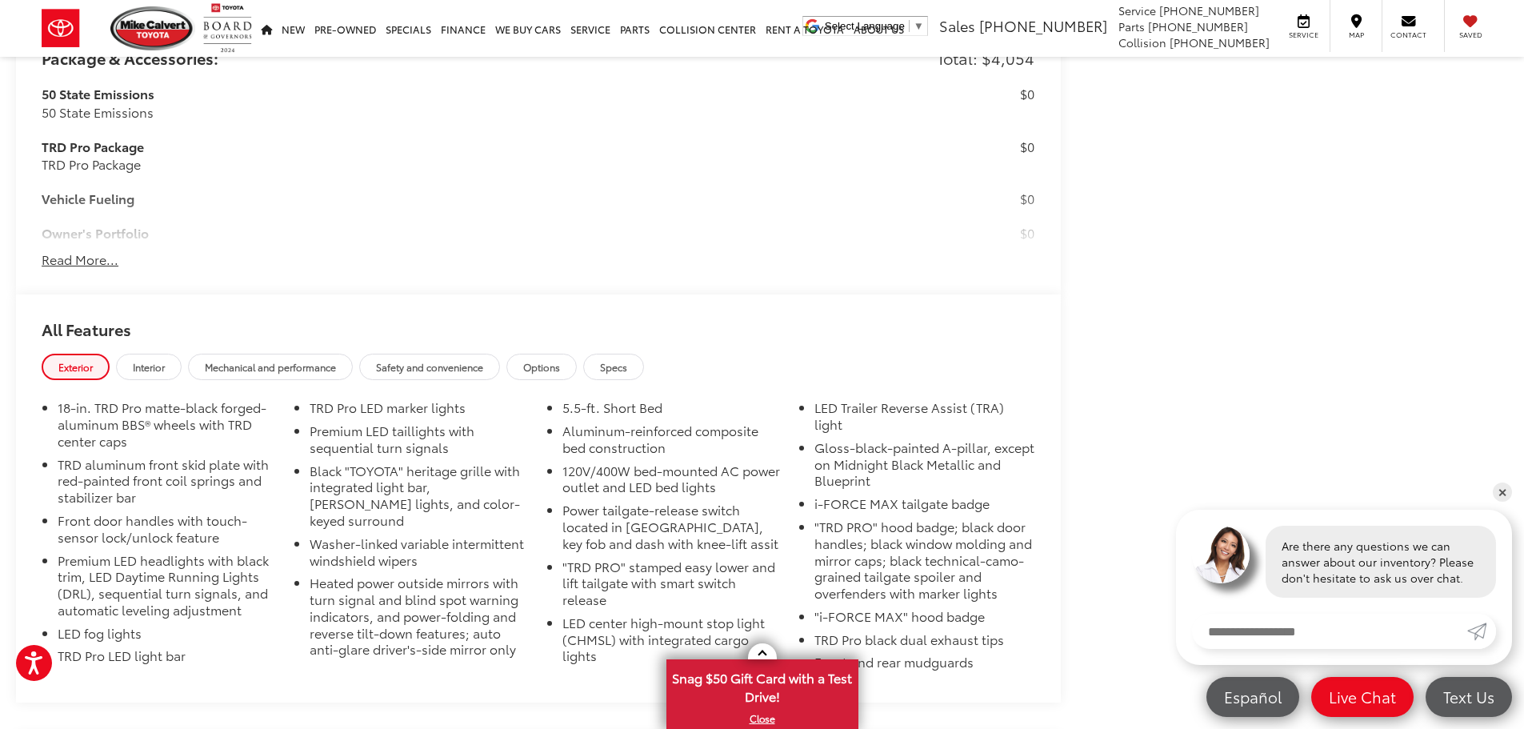
scroll to position [1436, 0]
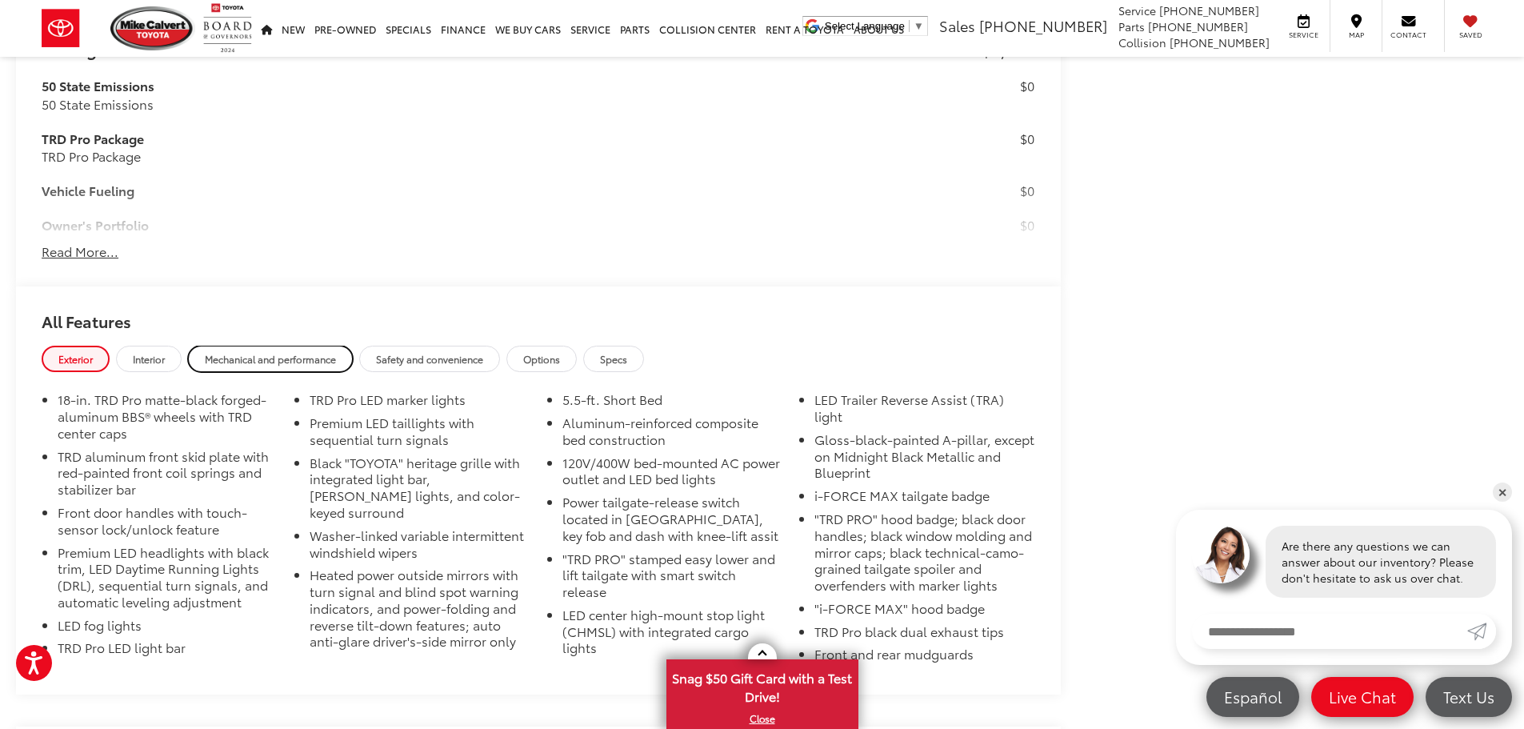
click at [305, 352] on span "Mechanical and performance" at bounding box center [270, 359] width 131 height 14
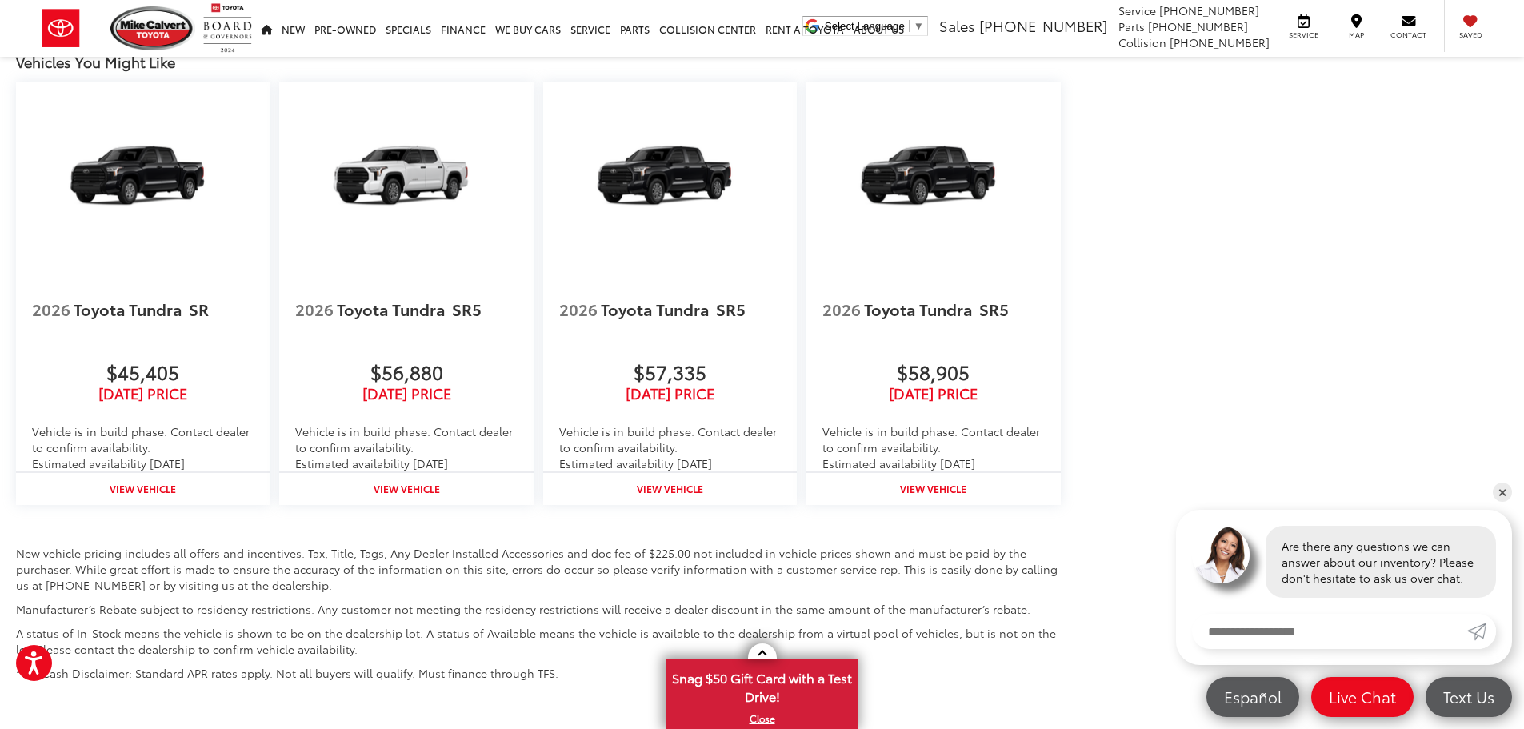
scroll to position [2476, 0]
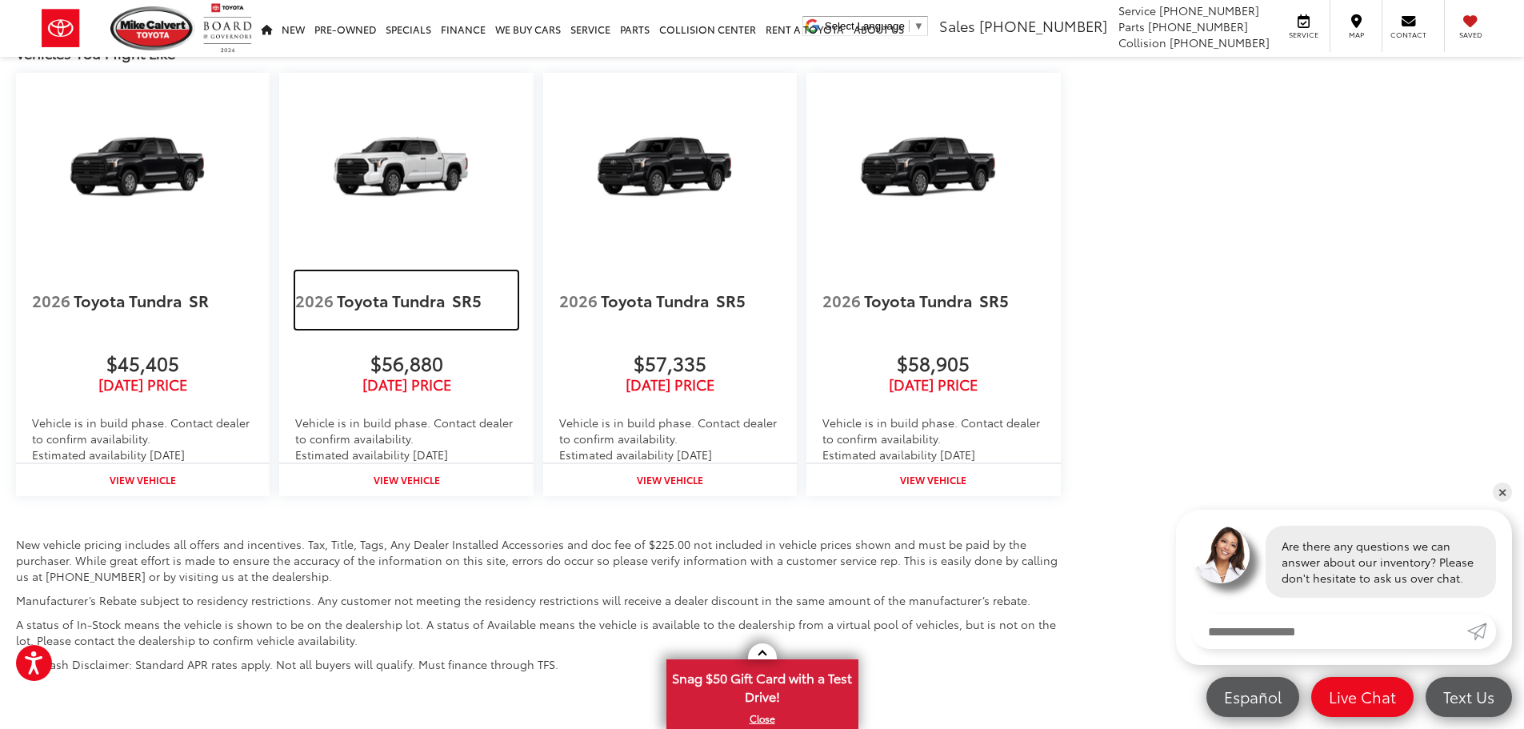
click at [373, 304] on span "Toyota Tundra" at bounding box center [393, 300] width 112 height 22
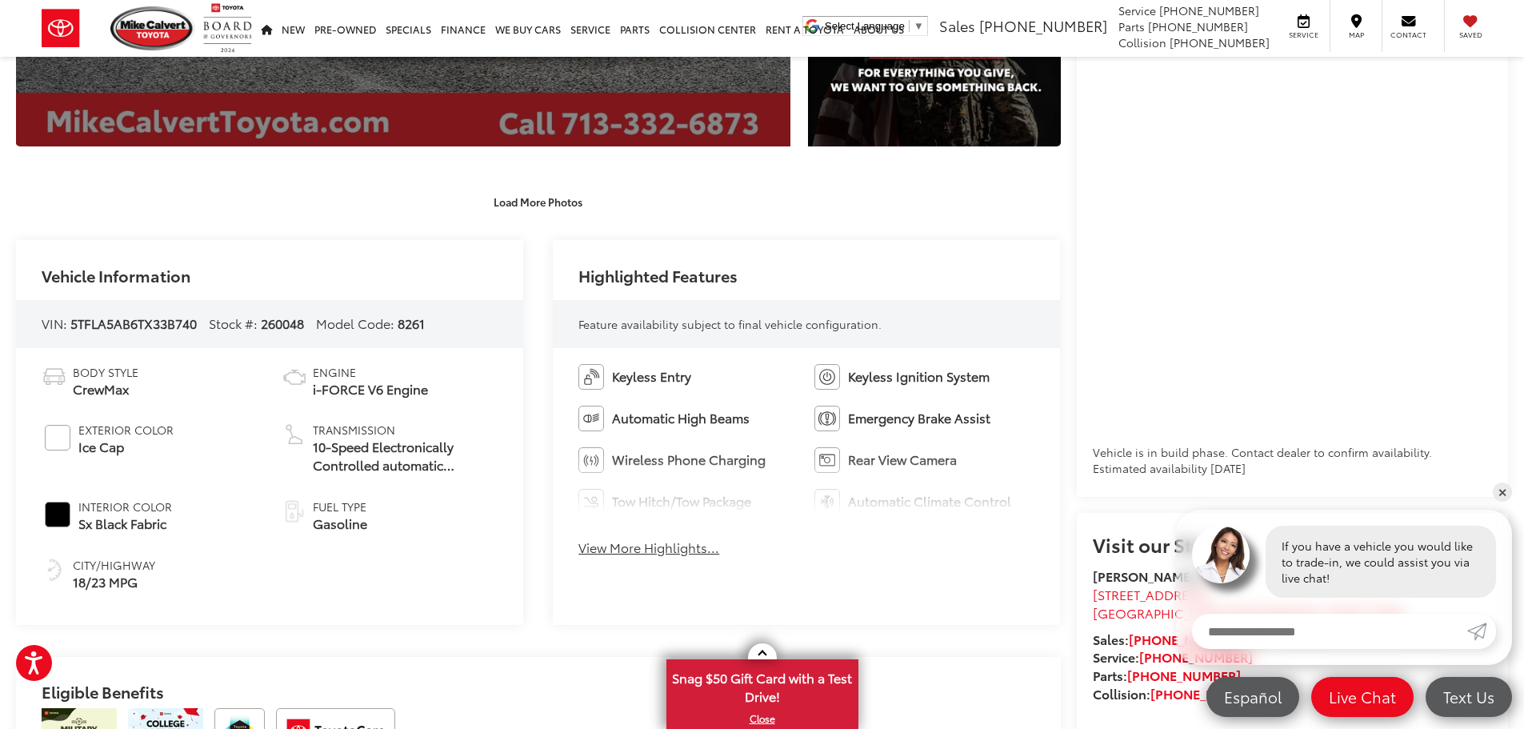
scroll to position [640, 0]
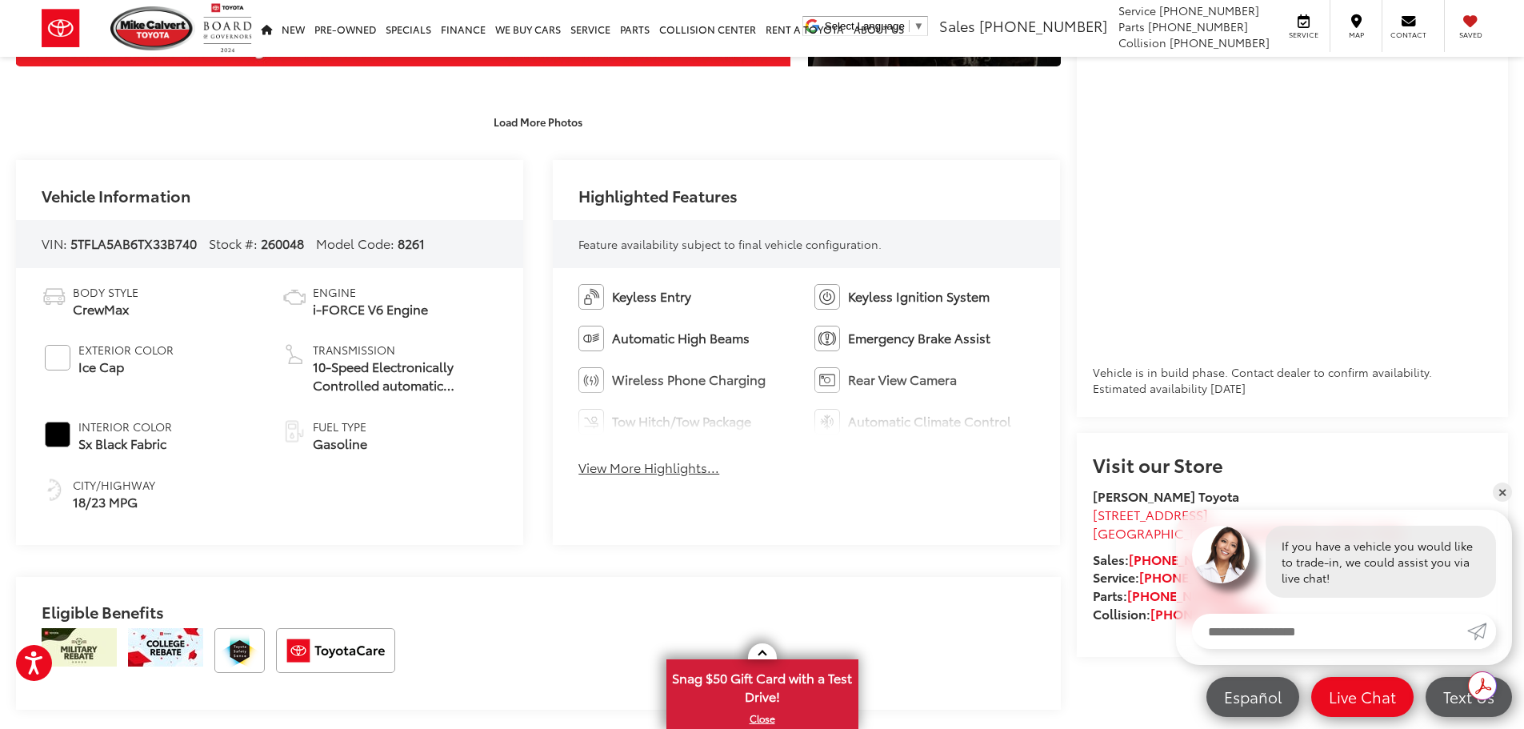
click at [641, 482] on div "Keyless Entry Keyless Ignition System Automatic High Beams Emergency Brake Assi…" at bounding box center [806, 385] width 507 height 234
click at [641, 471] on button "View More Highlights..." at bounding box center [649, 468] width 141 height 18
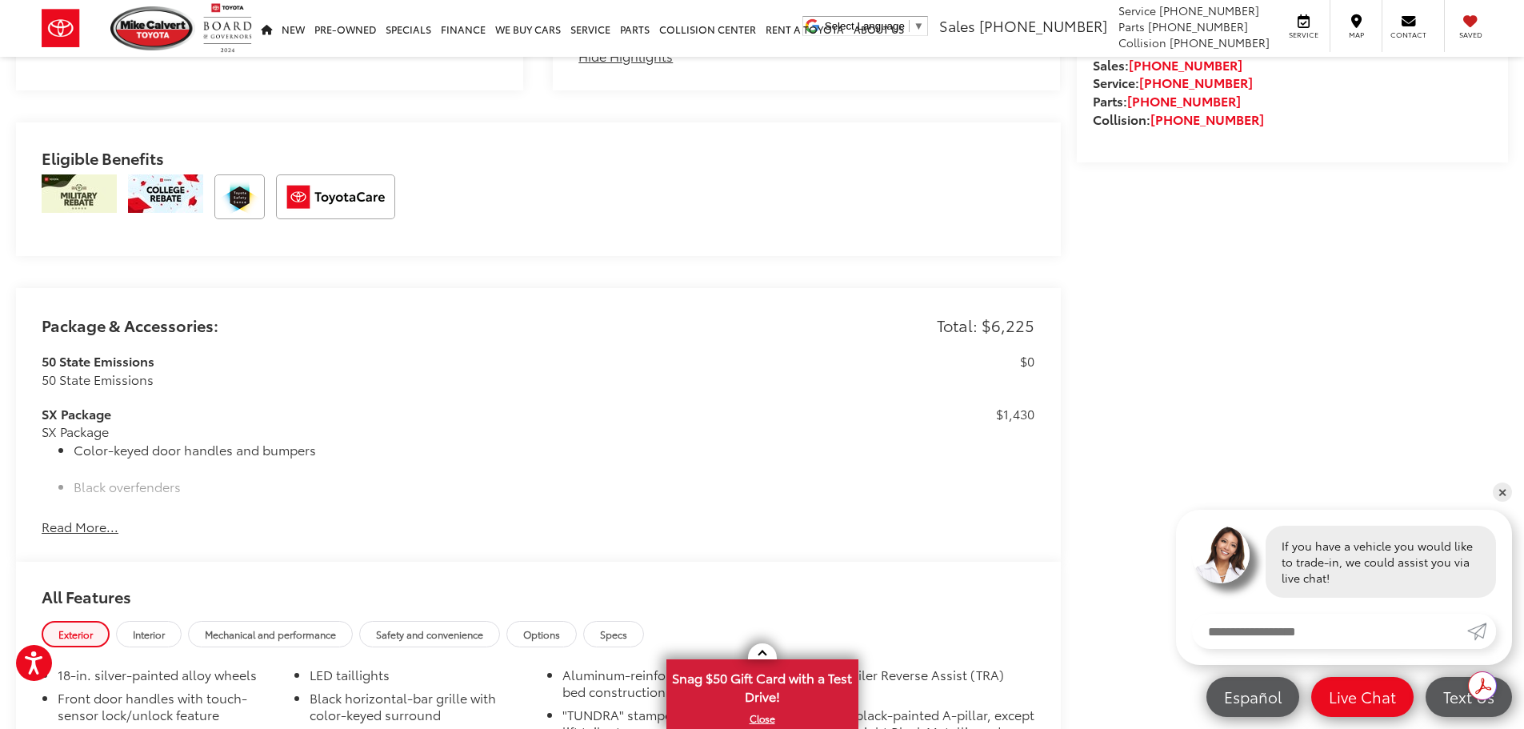
scroll to position [1280, 0]
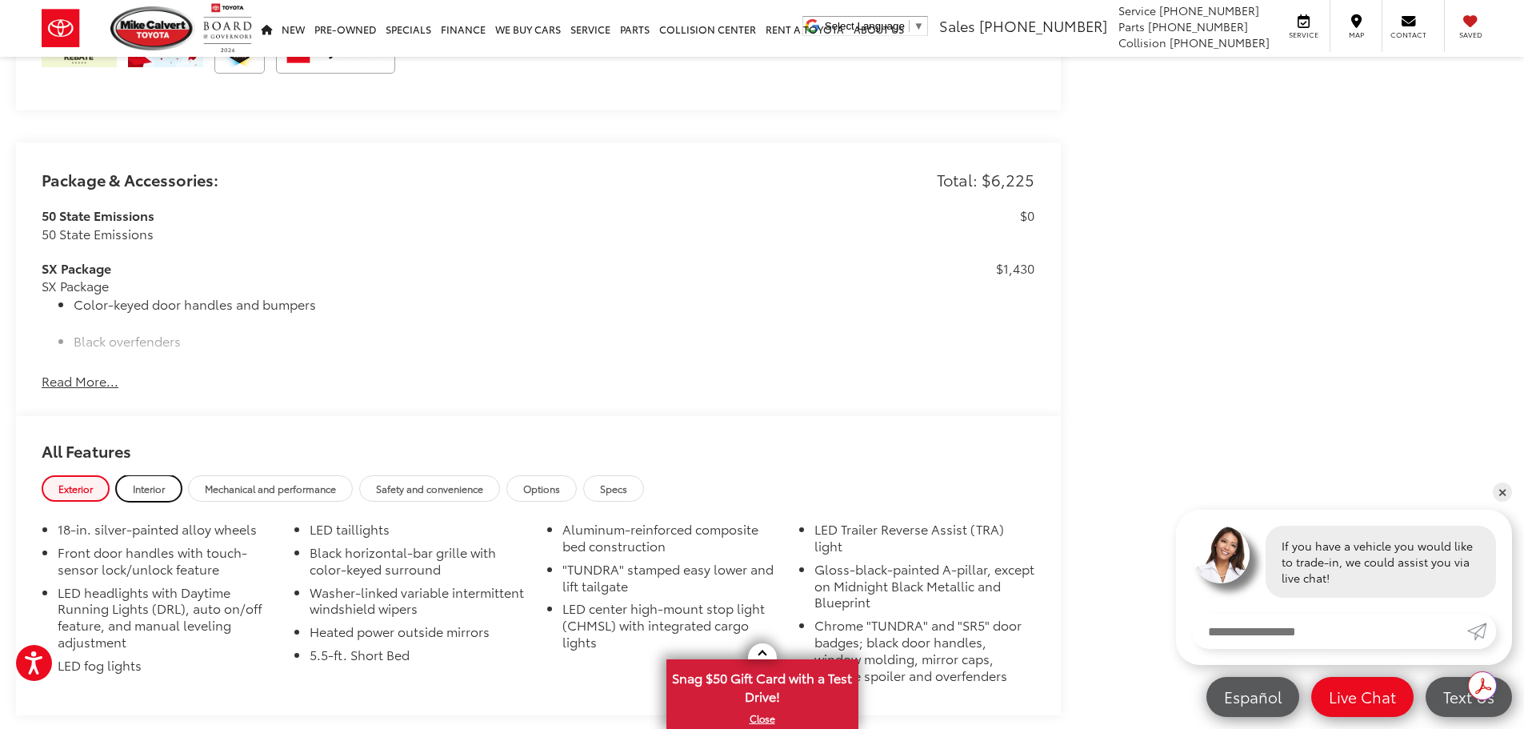
click at [142, 501] on link "Interior" at bounding box center [149, 488] width 66 height 26
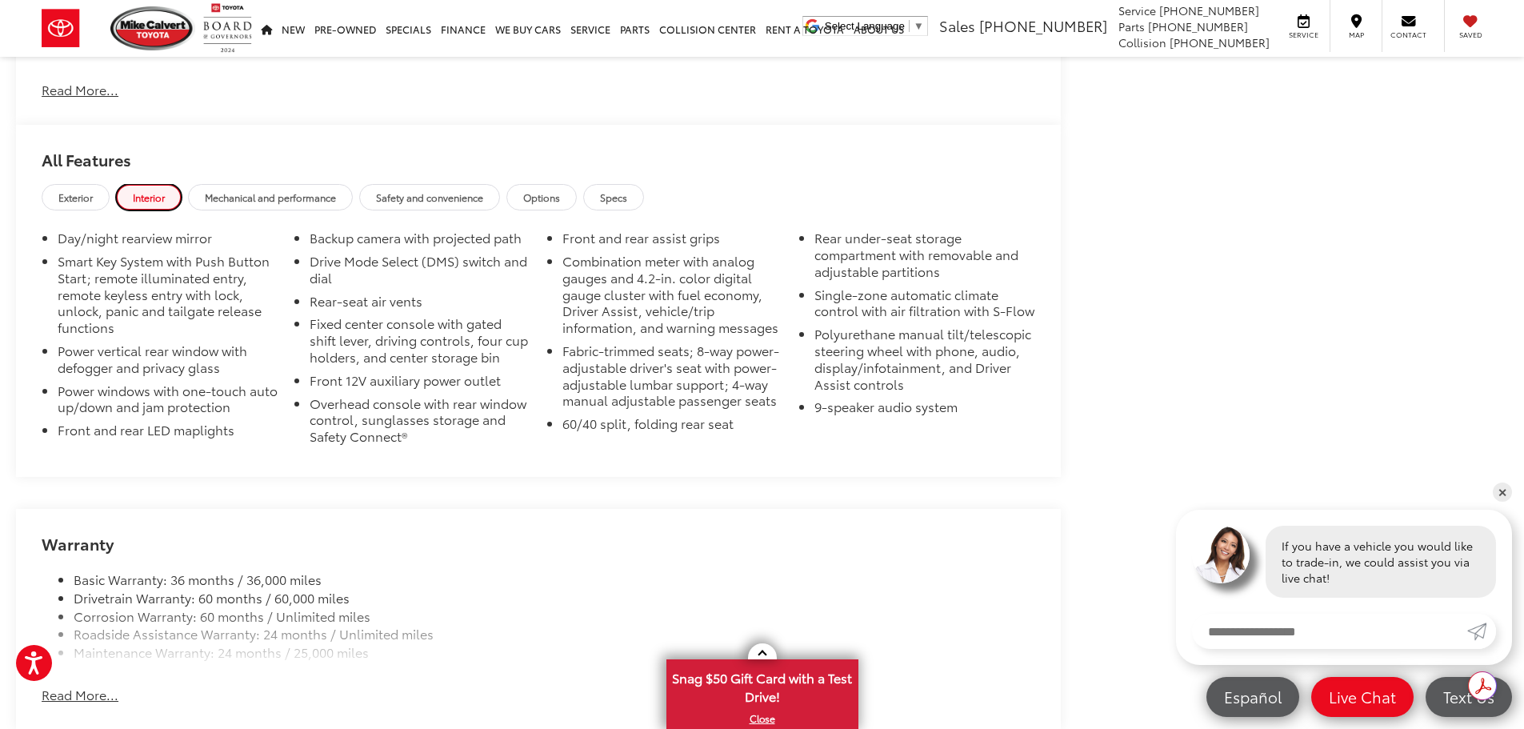
scroll to position [1600, 0]
